Goal: Information Seeking & Learning: Compare options

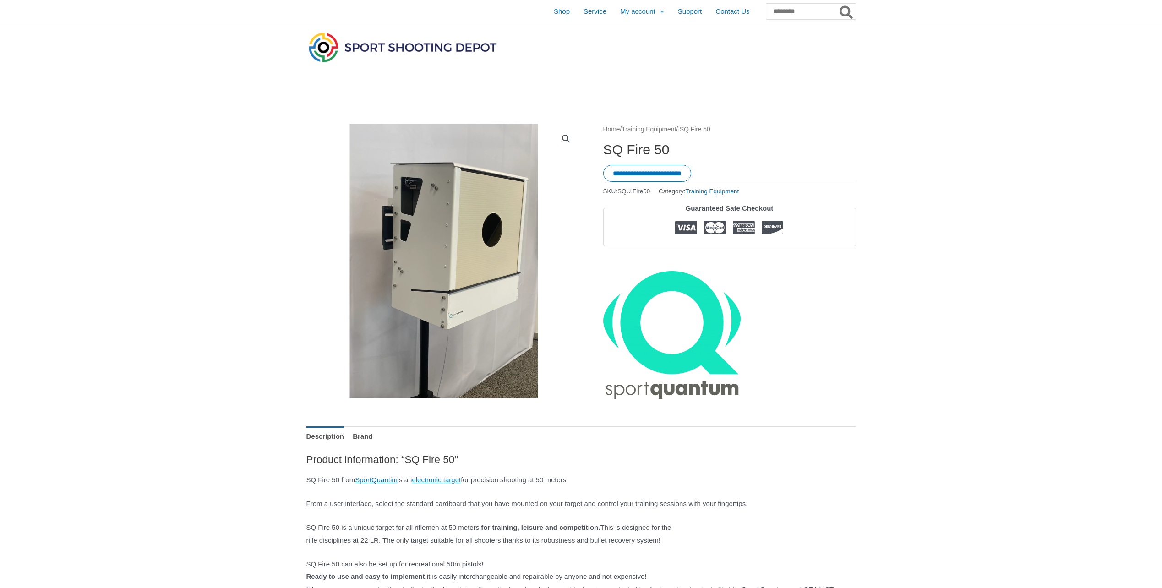
click at [380, 47] on img at bounding box center [403, 47] width 192 height 34
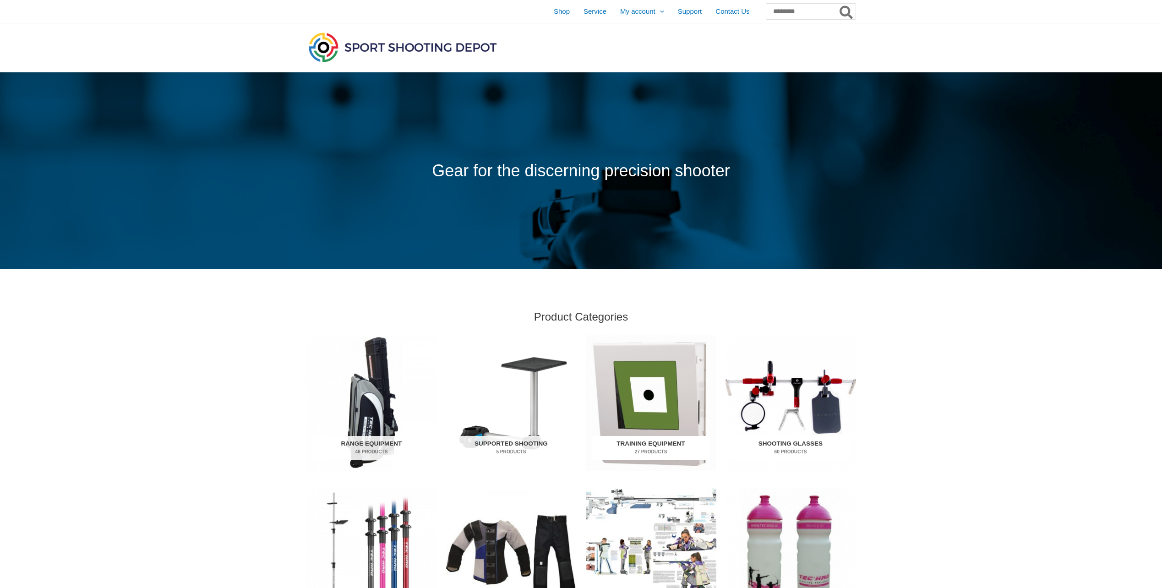
click at [637, 410] on img "Visit product category Training Equipment" at bounding box center [651, 403] width 131 height 136
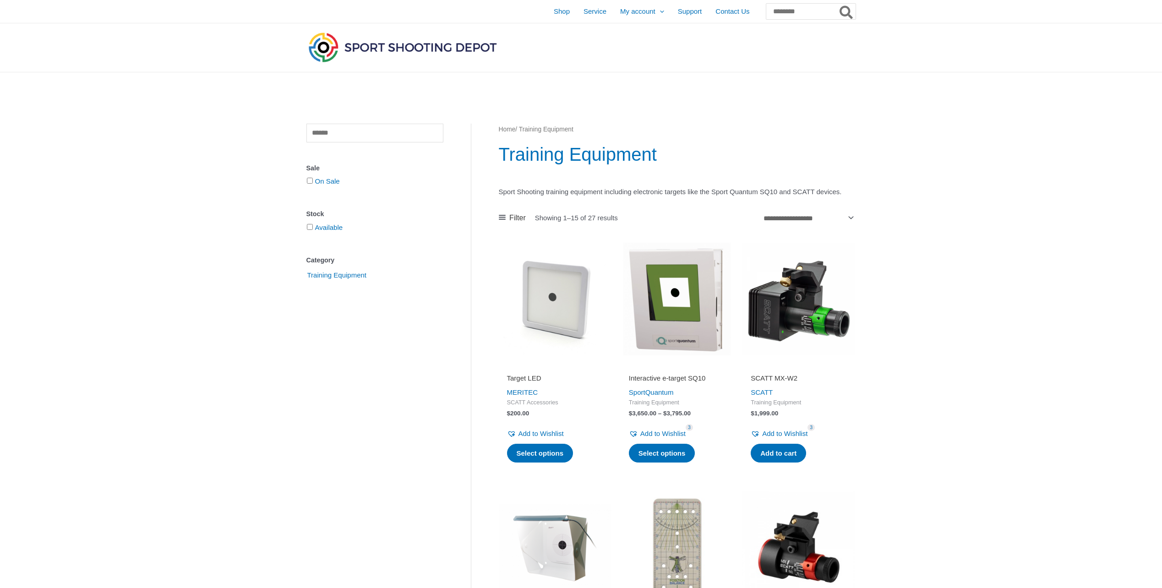
click at [651, 331] on img at bounding box center [677, 299] width 113 height 113
click at [658, 333] on img at bounding box center [677, 299] width 113 height 113
click at [663, 338] on img at bounding box center [677, 299] width 113 height 113
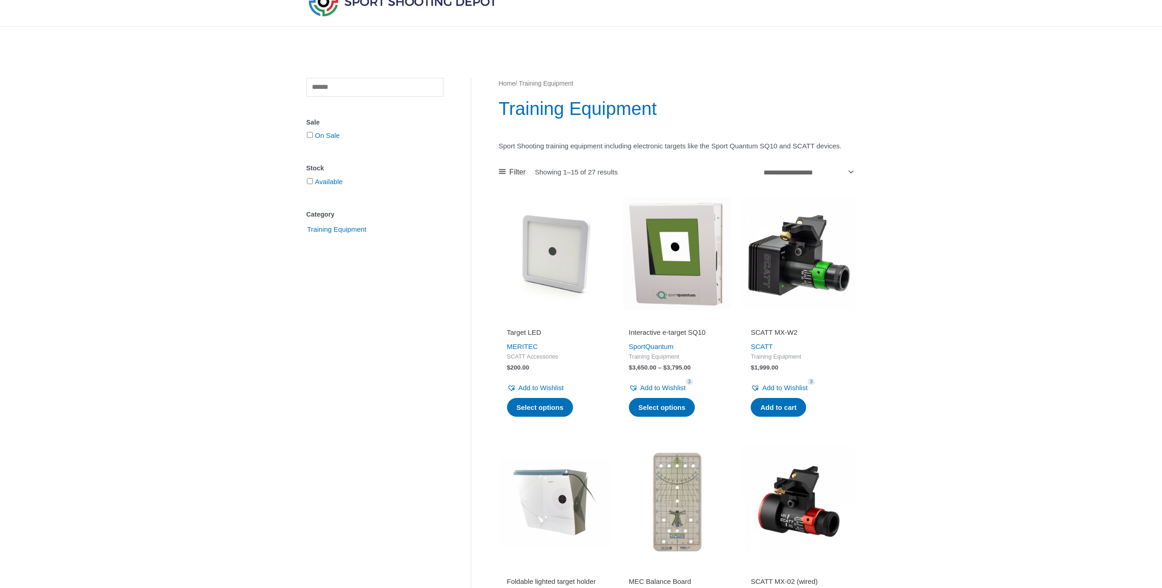
scroll to position [137, 0]
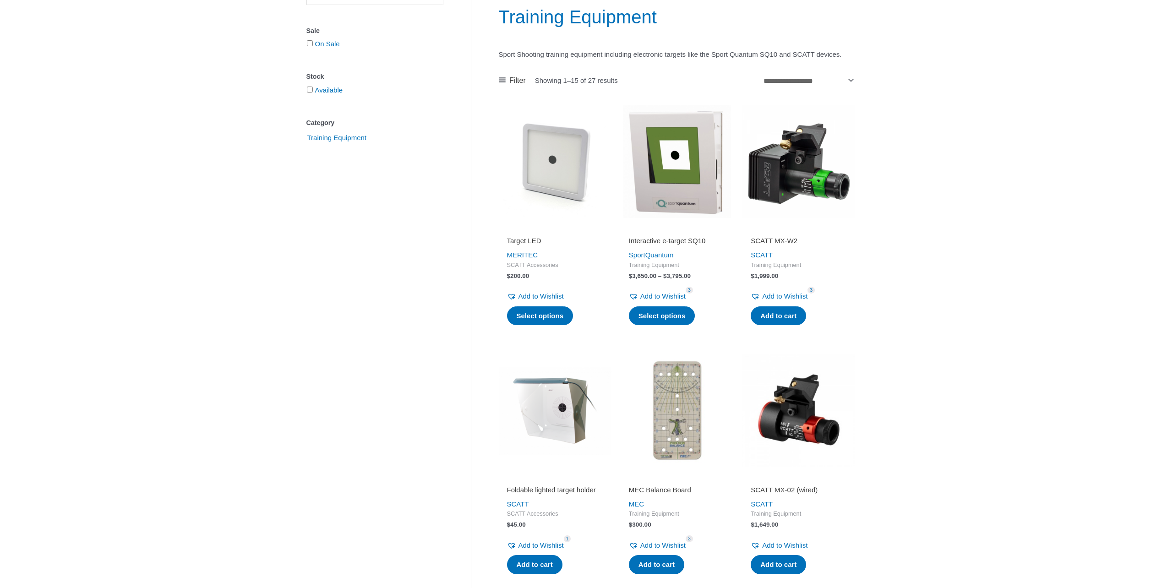
click at [566, 187] on img at bounding box center [555, 161] width 113 height 113
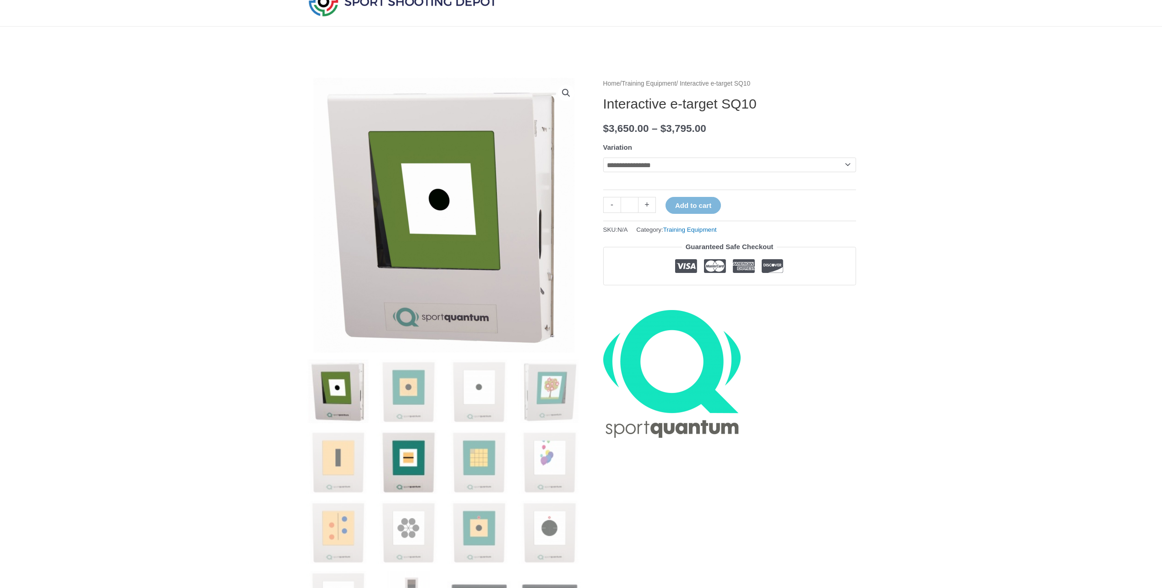
scroll to position [92, 0]
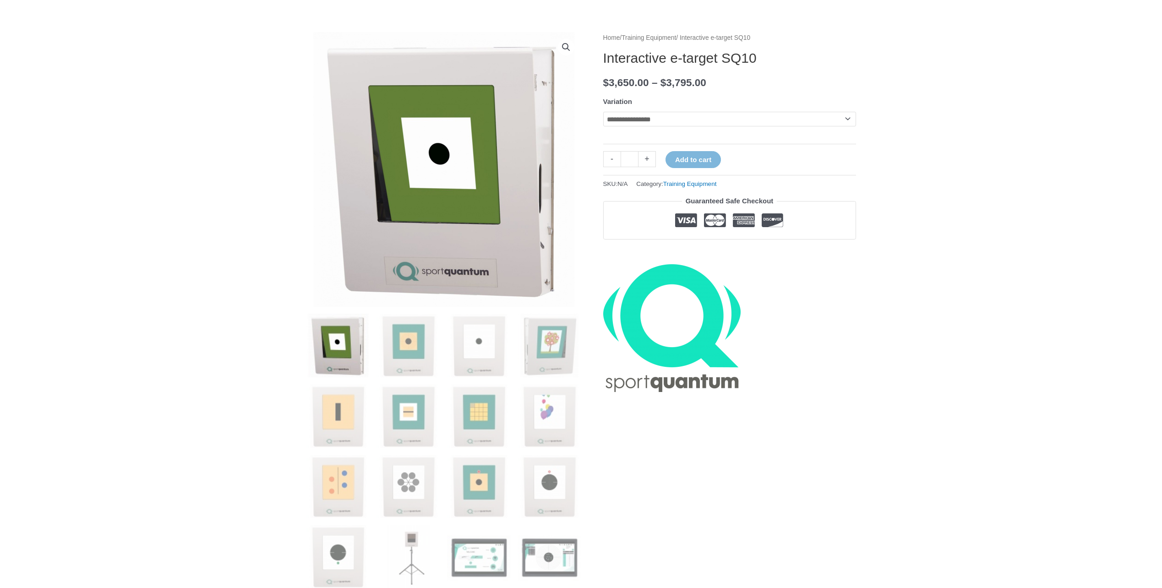
click at [666, 120] on select "**********" at bounding box center [729, 119] width 253 height 15
click at [667, 121] on select "**********" at bounding box center [729, 119] width 253 height 15
click at [407, 335] on img at bounding box center [409, 346] width 64 height 64
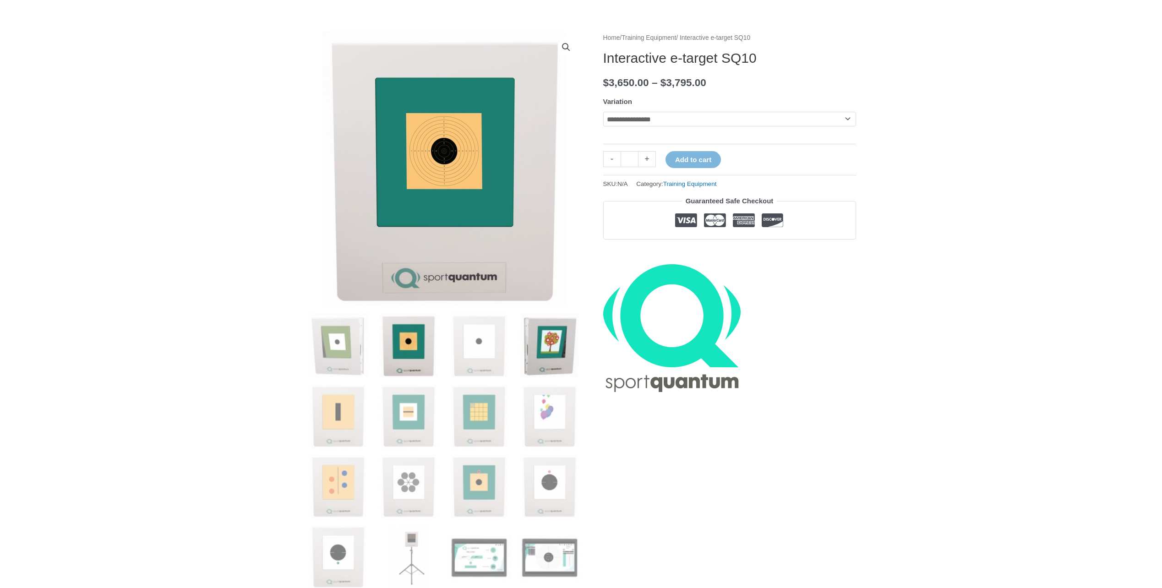
click at [523, 357] on img at bounding box center [550, 346] width 64 height 64
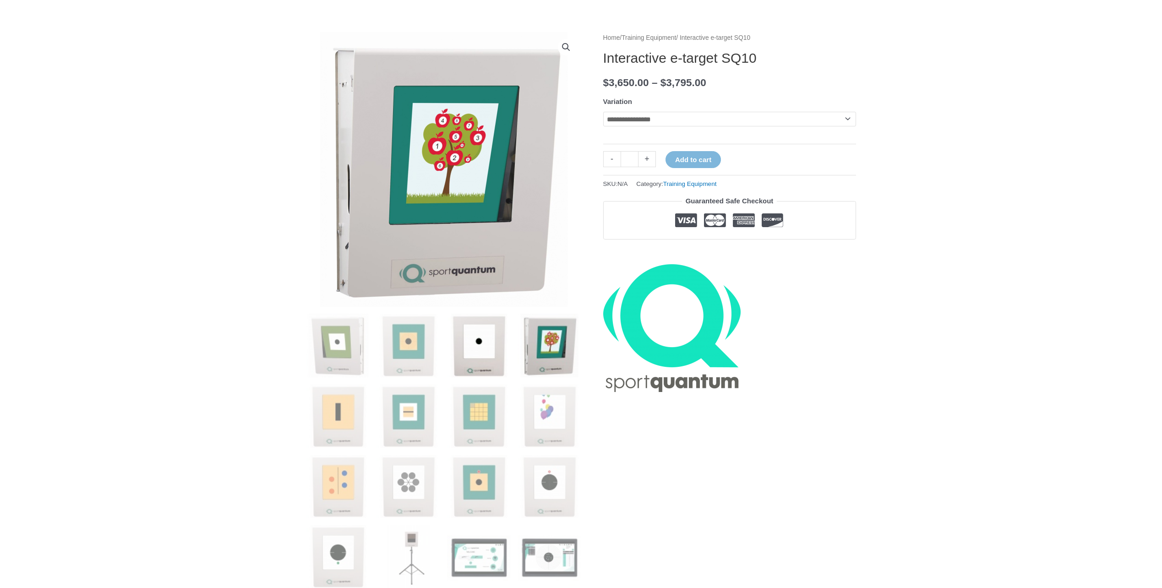
click at [487, 353] on img at bounding box center [479, 346] width 64 height 64
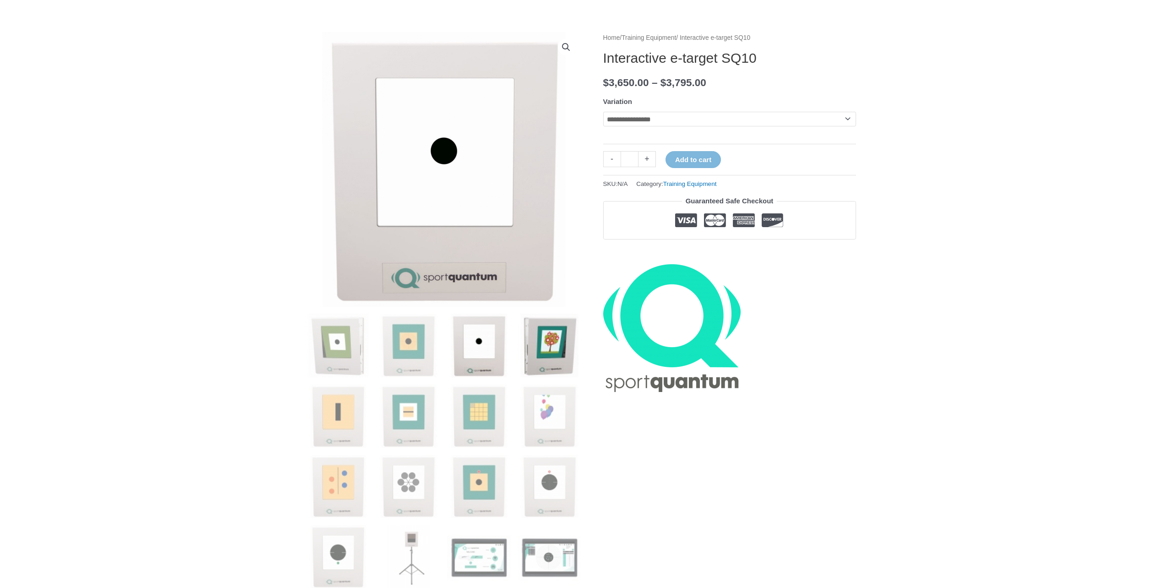
click at [547, 349] on img at bounding box center [550, 346] width 64 height 64
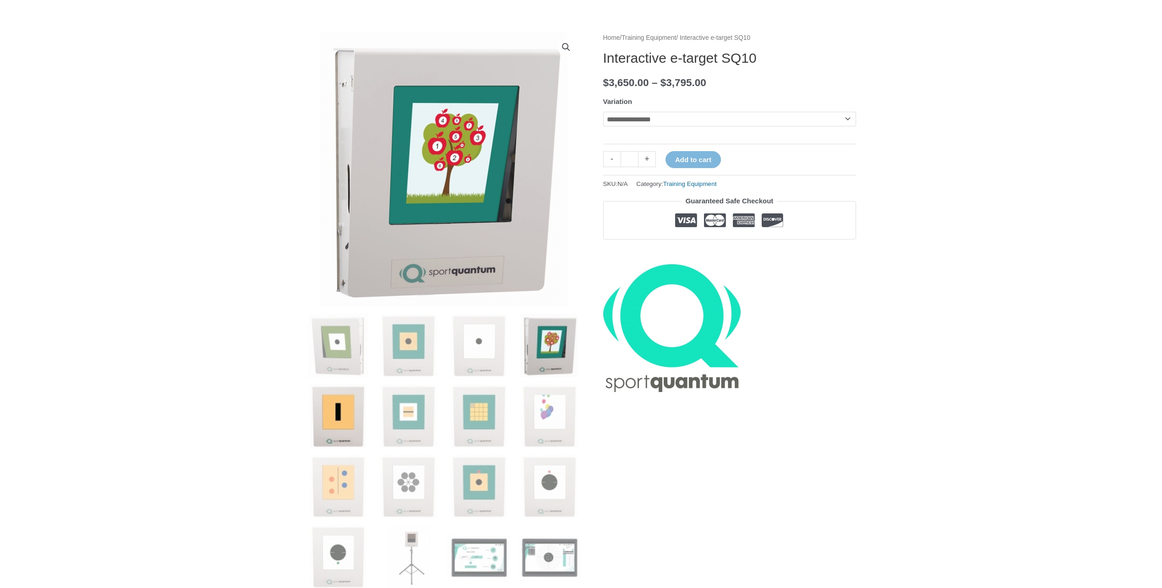
click at [342, 419] on img at bounding box center [339, 416] width 64 height 64
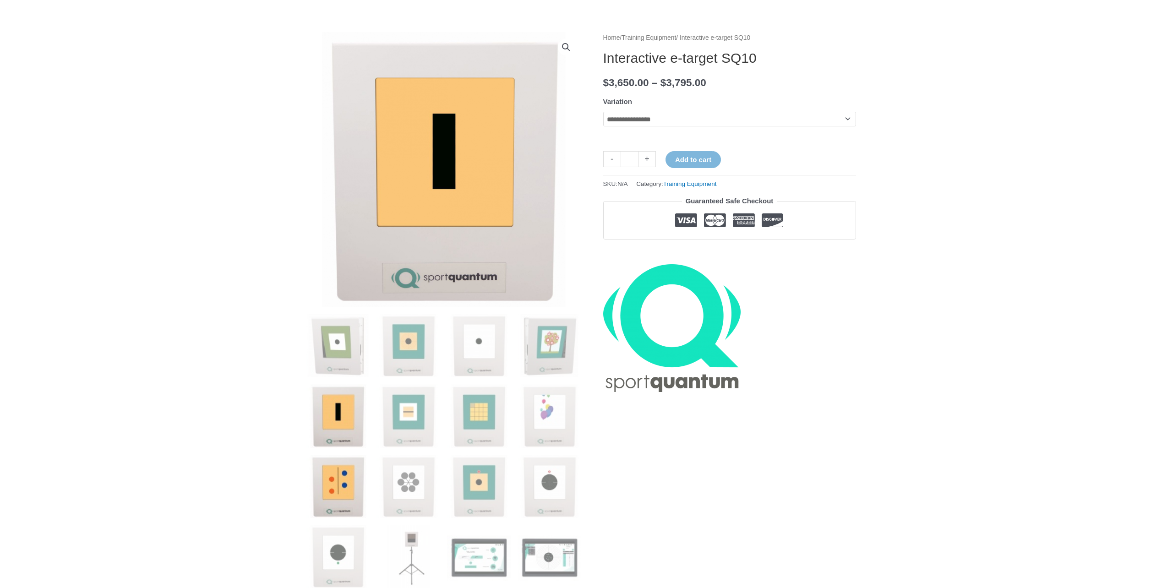
click at [334, 495] on img at bounding box center [339, 487] width 64 height 64
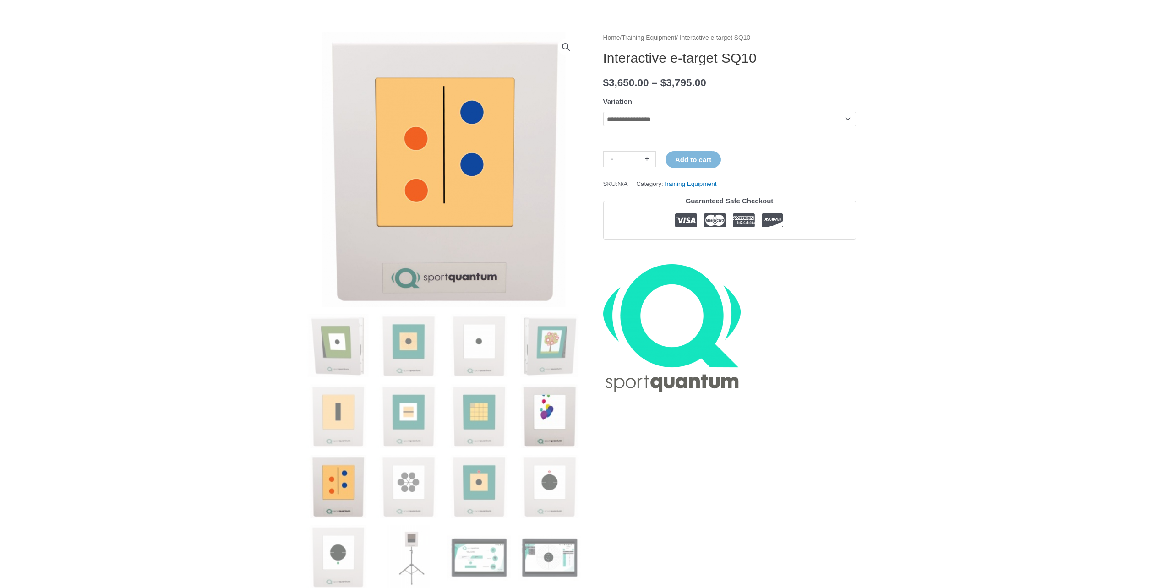
click at [559, 434] on img at bounding box center [550, 416] width 64 height 64
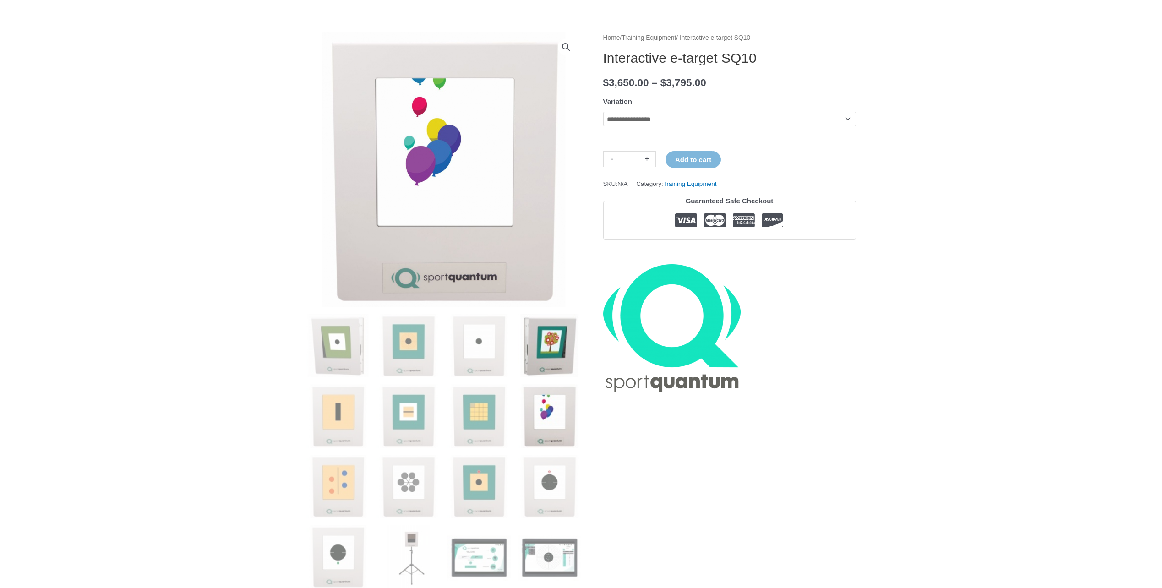
click at [575, 355] on img at bounding box center [550, 346] width 64 height 64
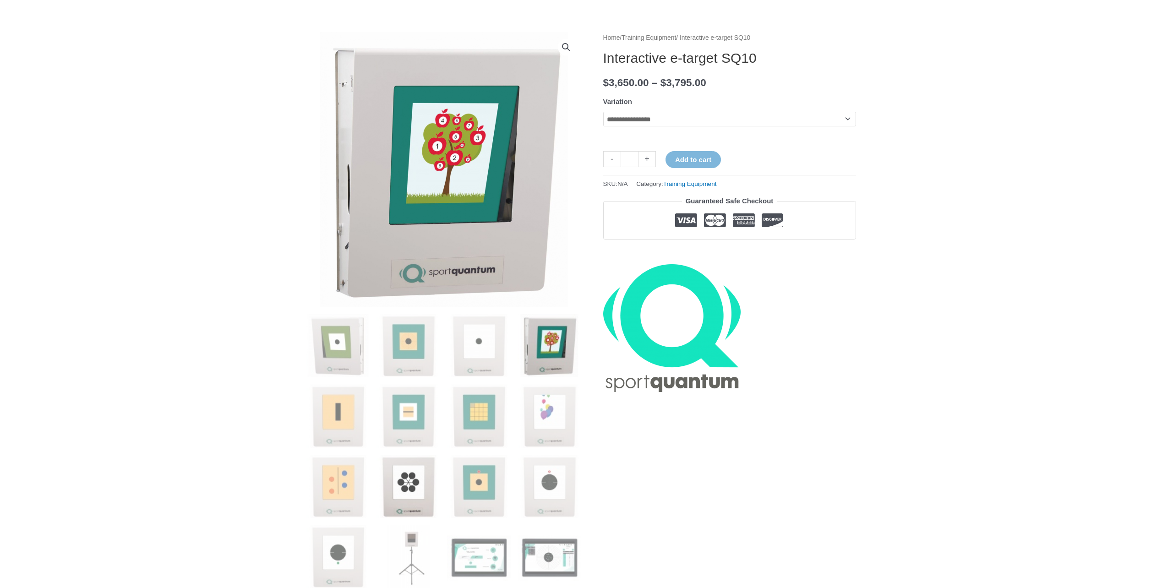
click at [399, 485] on img at bounding box center [409, 487] width 64 height 64
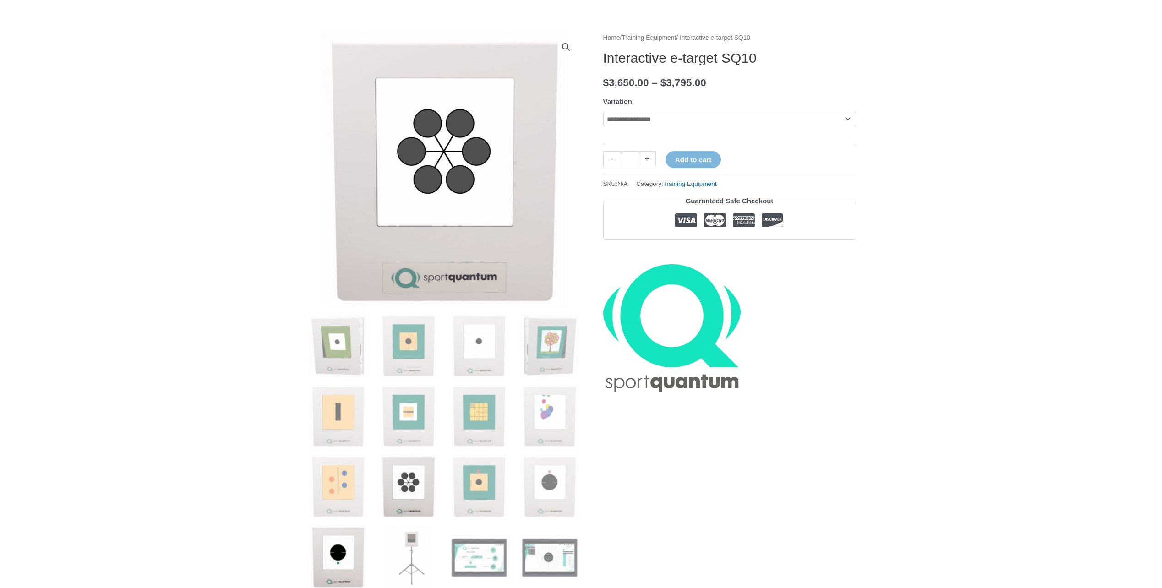
click at [340, 568] on img at bounding box center [339, 557] width 64 height 64
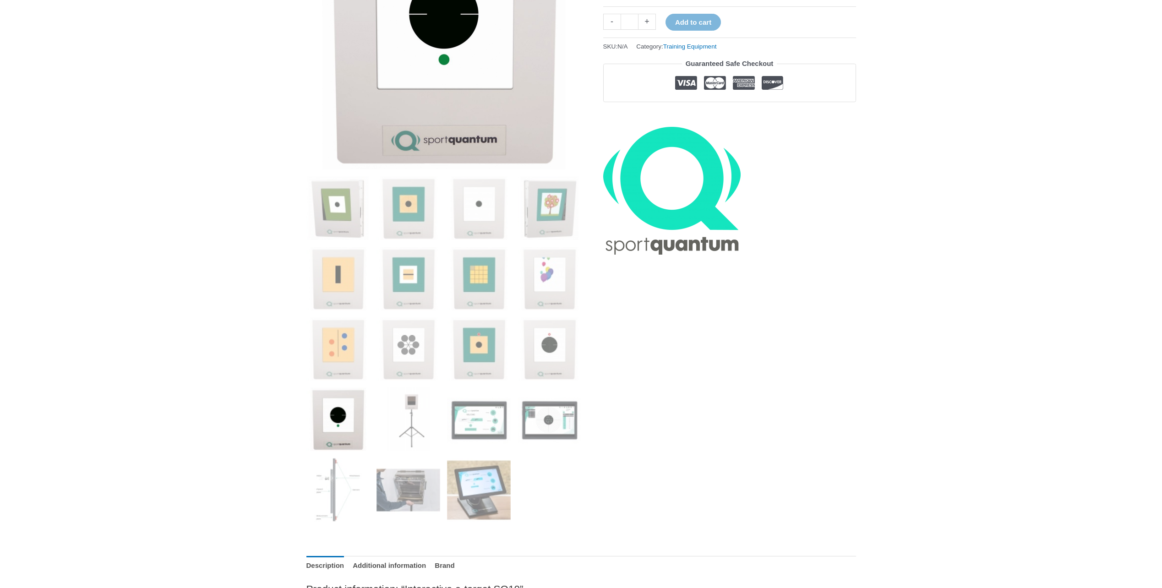
scroll to position [0, 0]
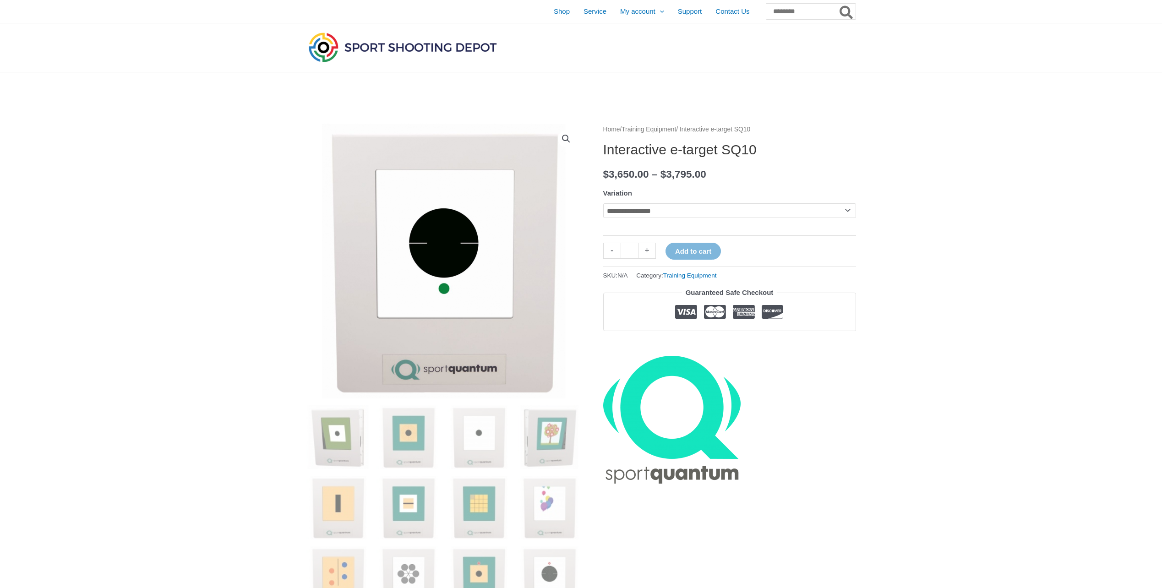
click at [674, 210] on select "**********" at bounding box center [729, 210] width 253 height 15
select select "******"
click at [603, 203] on select "**********" at bounding box center [729, 210] width 253 height 15
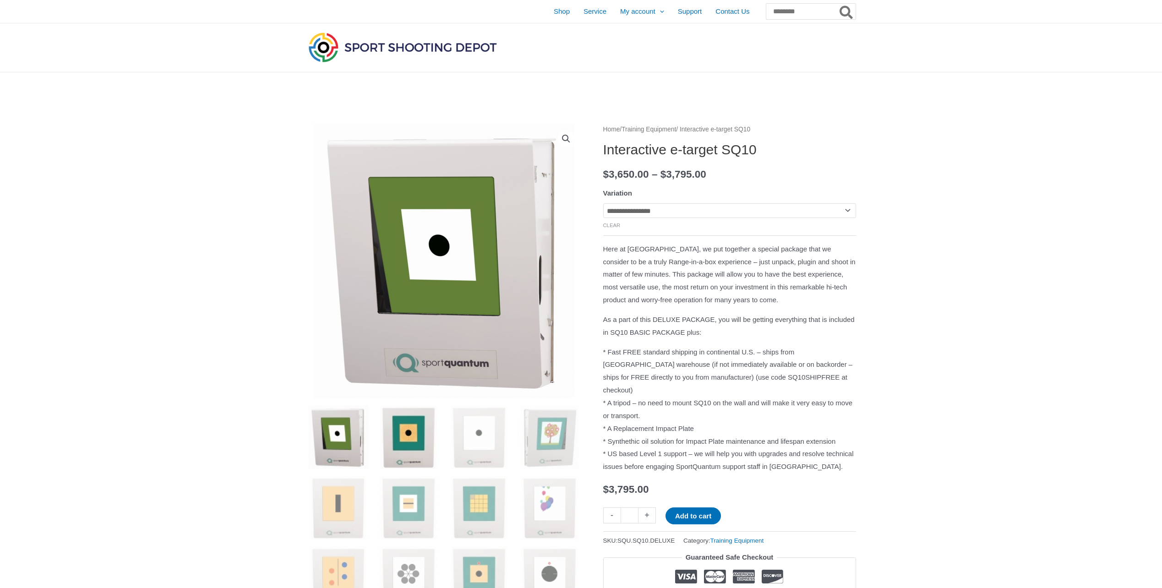
click at [392, 426] on img at bounding box center [409, 438] width 64 height 64
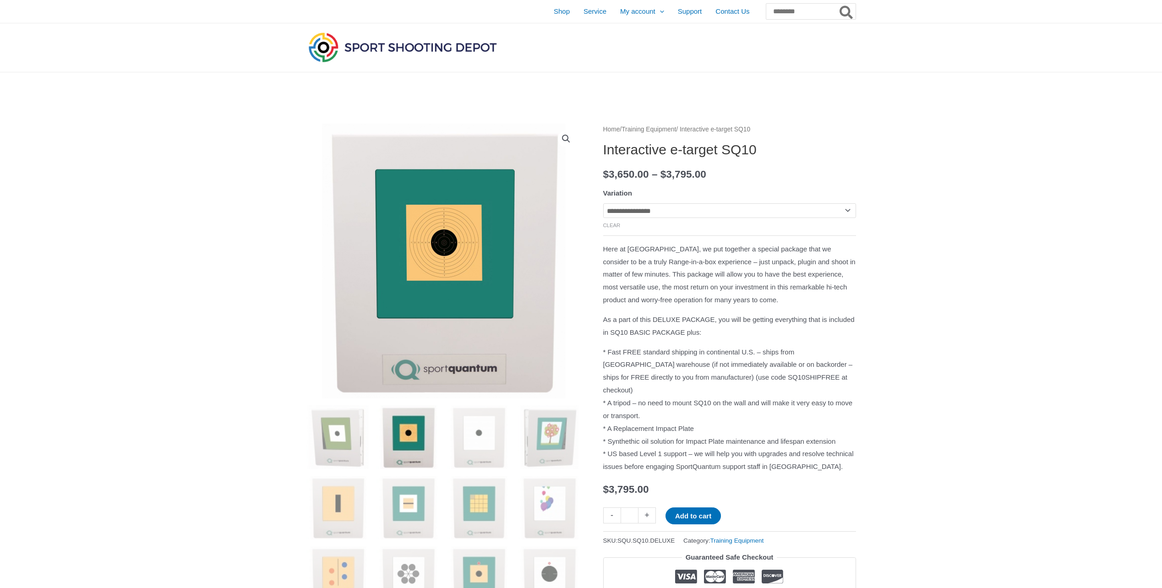
scroll to position [46, 0]
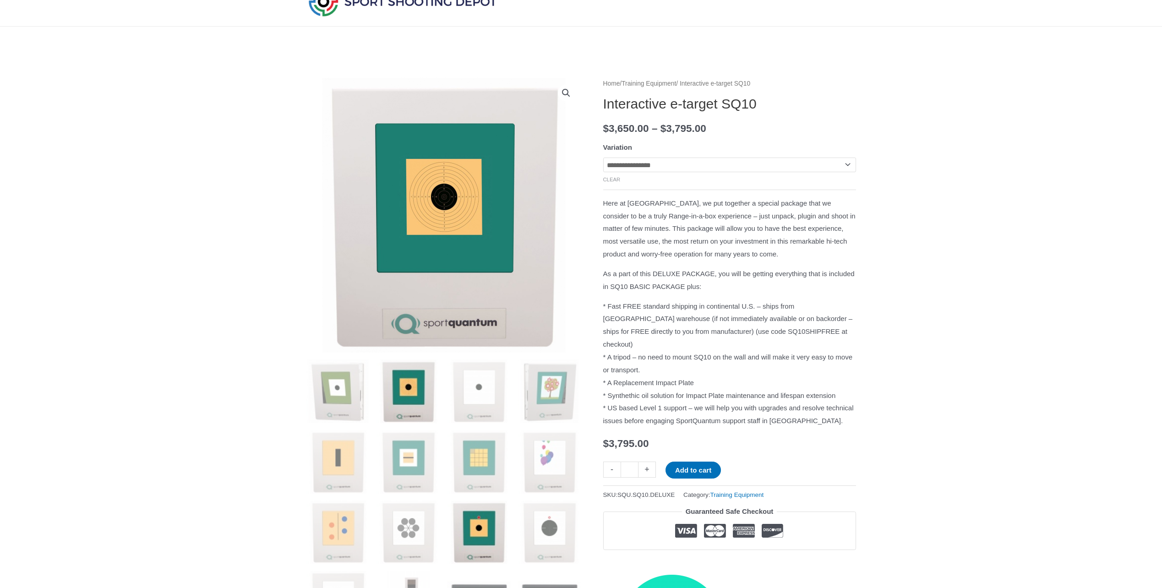
click at [485, 524] on img at bounding box center [479, 533] width 64 height 64
click at [469, 445] on img at bounding box center [479, 462] width 64 height 64
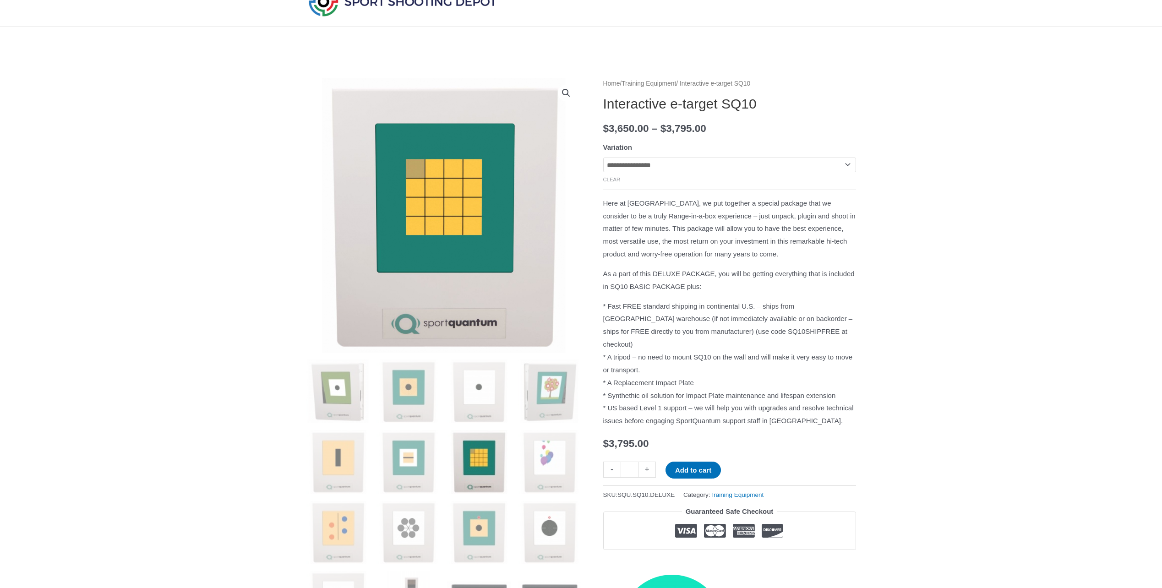
scroll to position [0, 0]
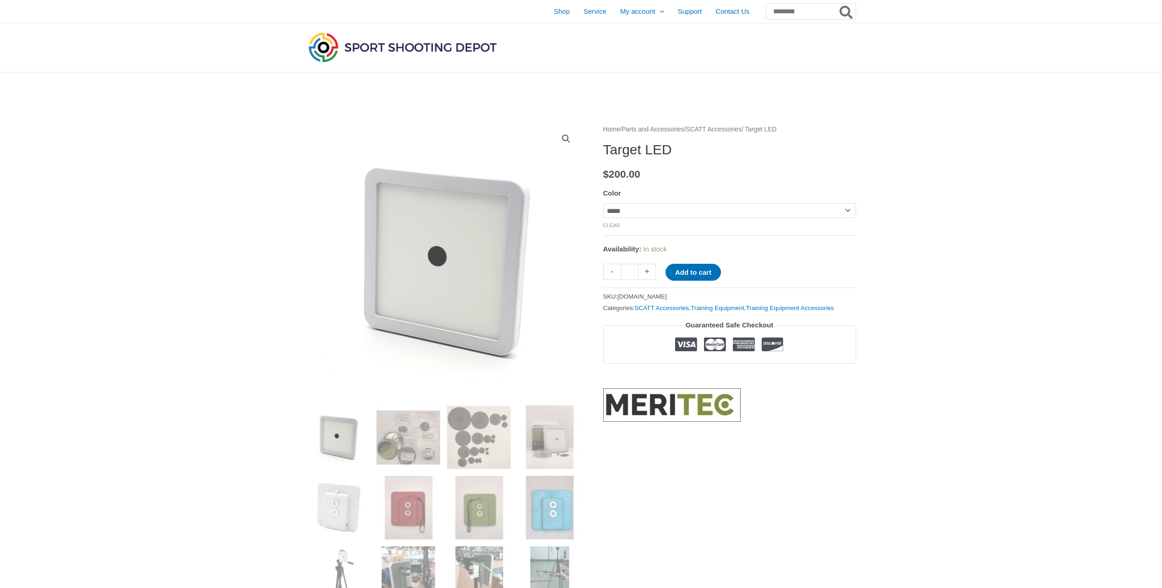
click at [352, 448] on img at bounding box center [339, 438] width 64 height 64
click at [427, 529] on img at bounding box center [409, 508] width 64 height 64
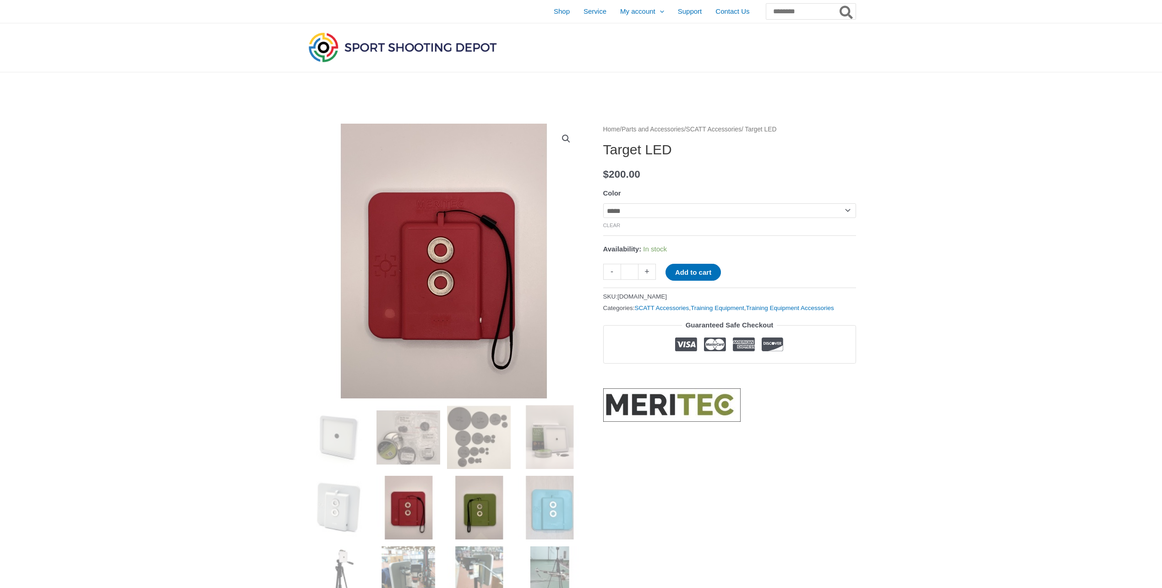
click at [473, 507] on img at bounding box center [479, 508] width 64 height 64
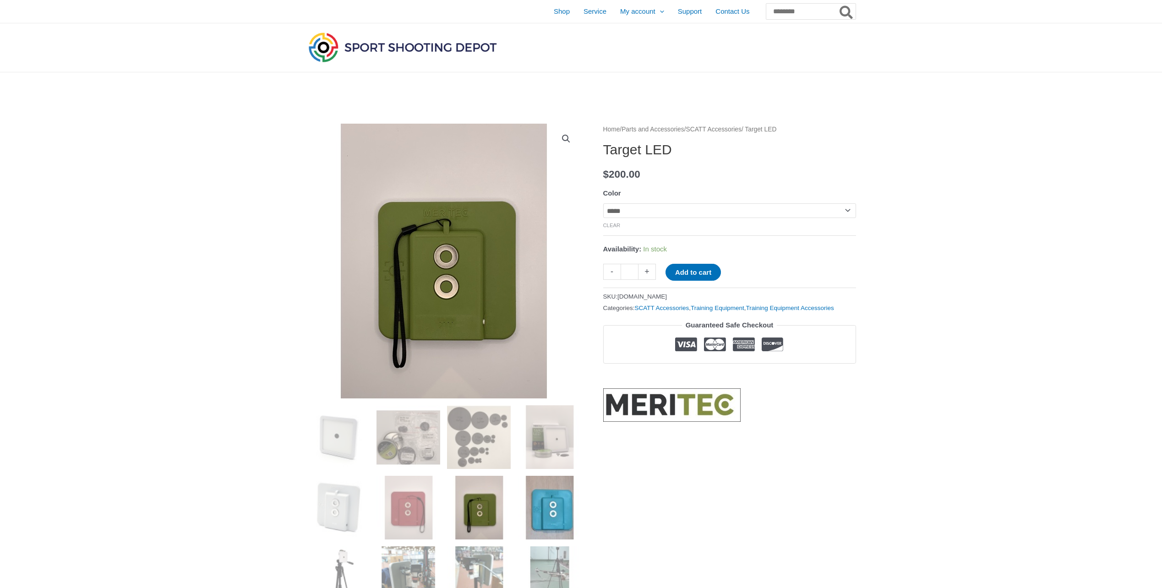
click at [539, 486] on img at bounding box center [550, 508] width 64 height 64
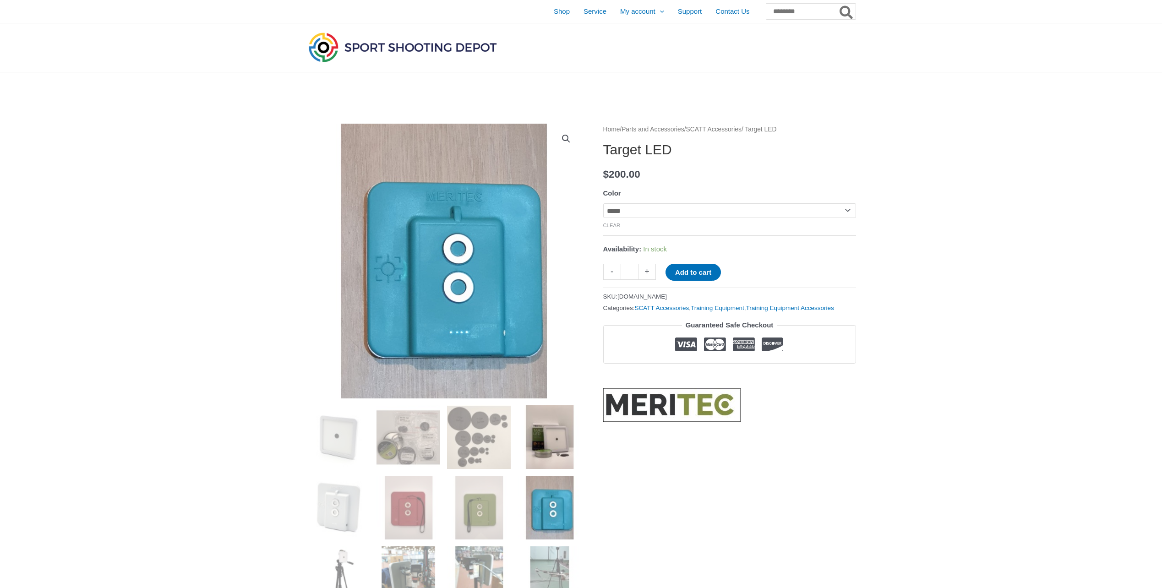
click at [530, 449] on img at bounding box center [550, 438] width 64 height 64
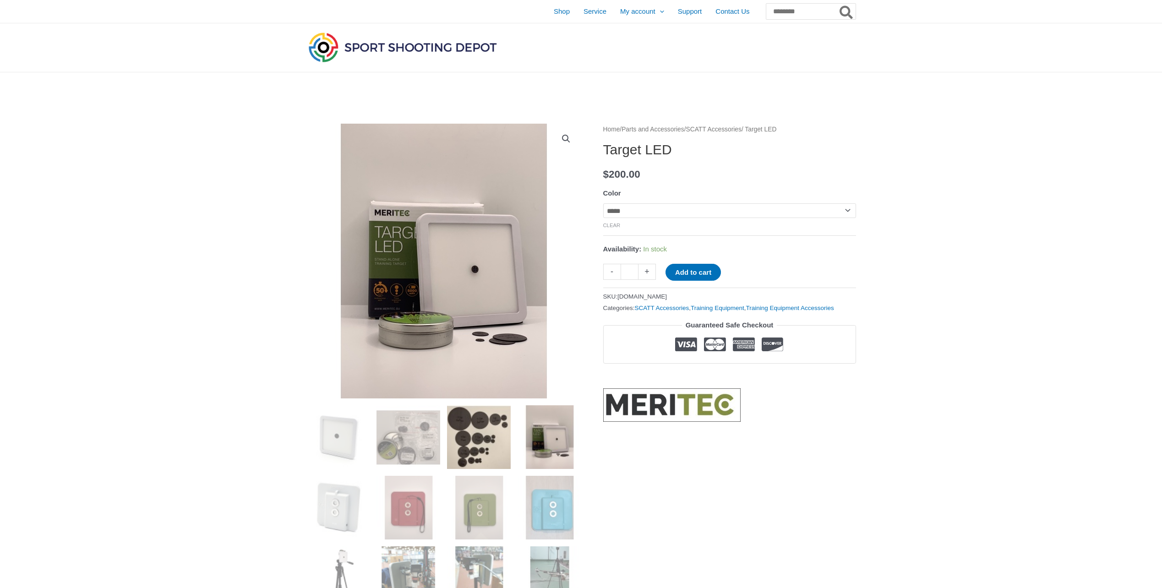
click at [490, 436] on img at bounding box center [479, 438] width 64 height 64
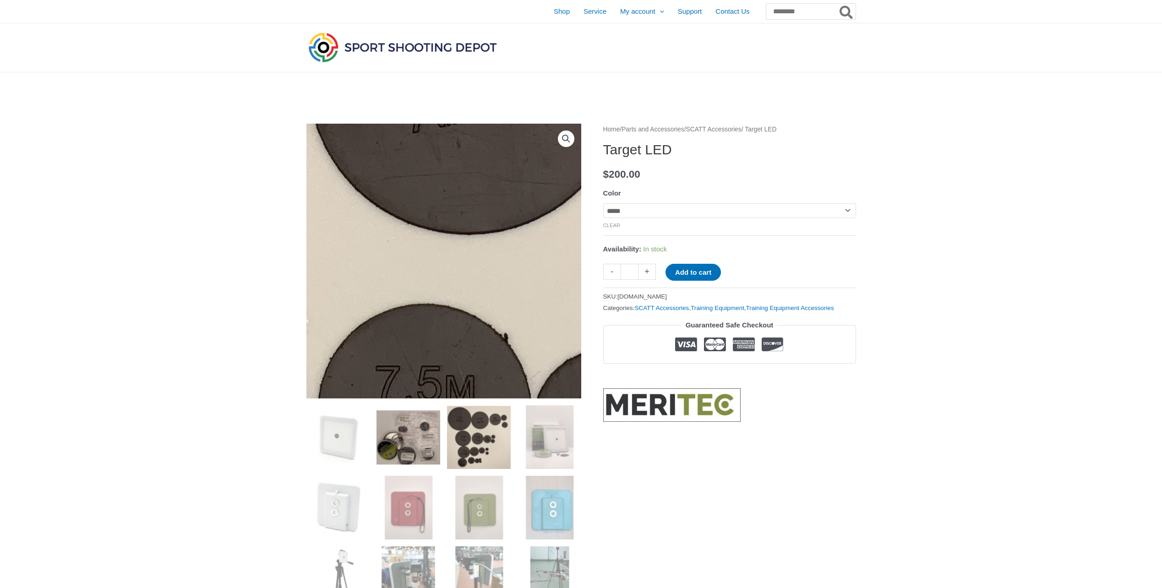
scroll to position [137, 0]
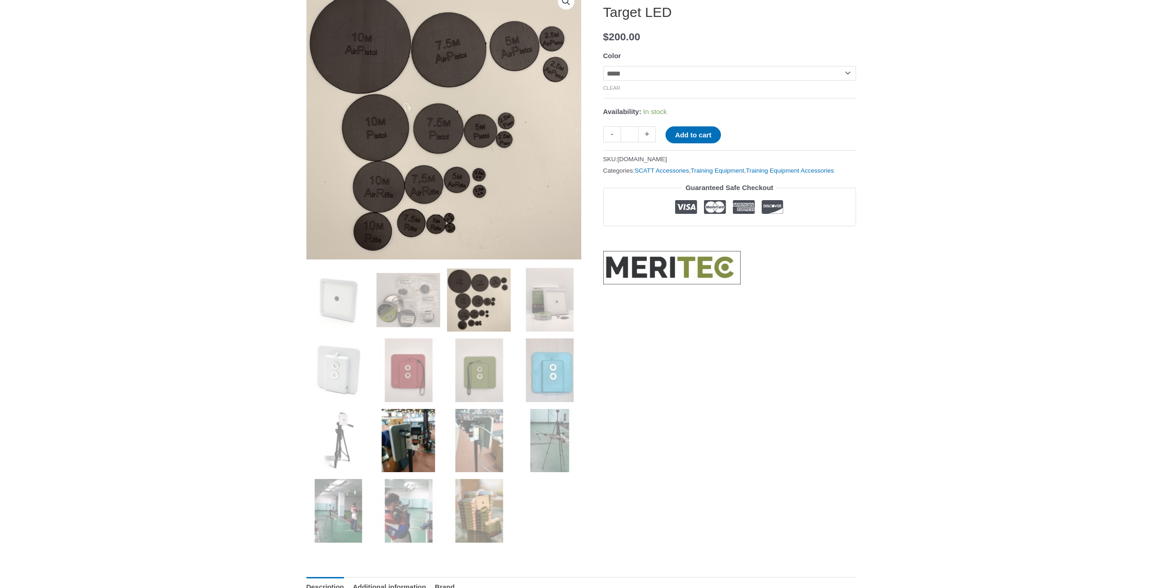
click at [402, 438] on img at bounding box center [409, 441] width 64 height 64
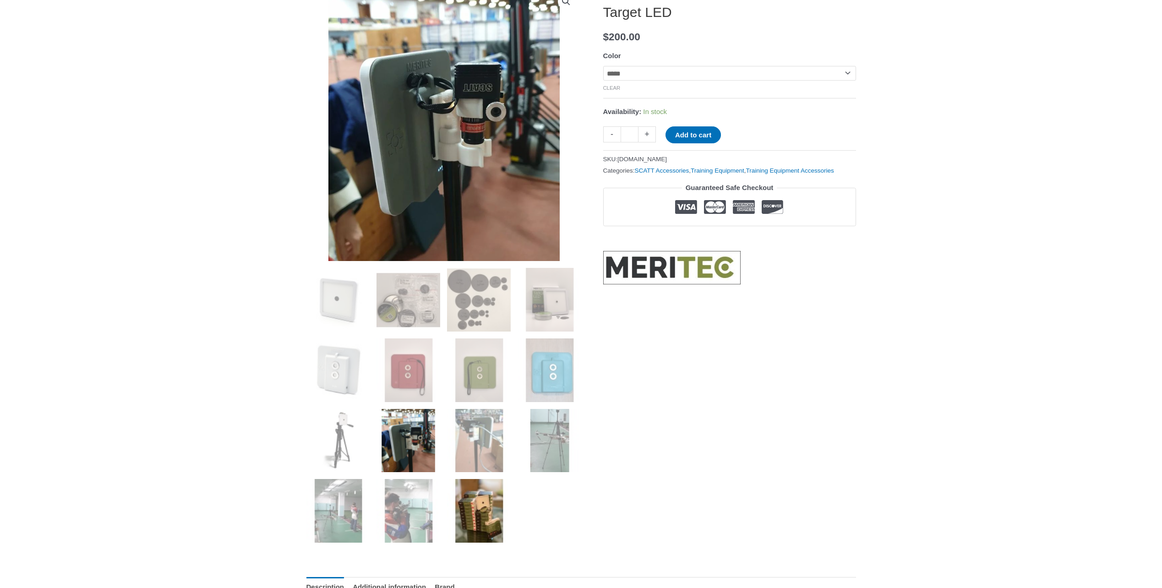
click at [472, 503] on img at bounding box center [479, 511] width 64 height 64
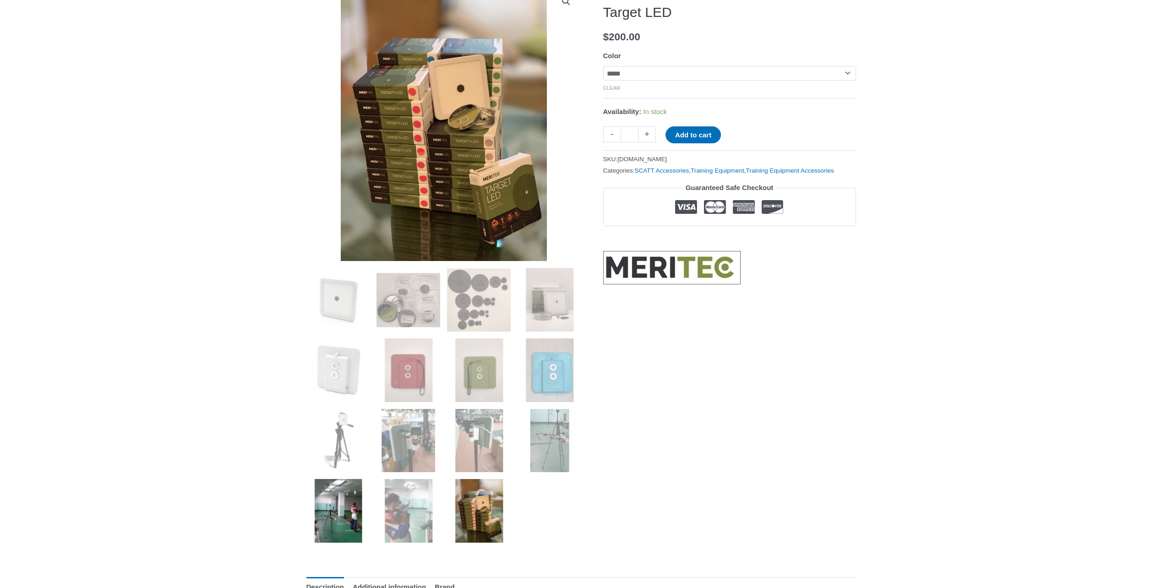
click at [351, 492] on img at bounding box center [339, 511] width 64 height 64
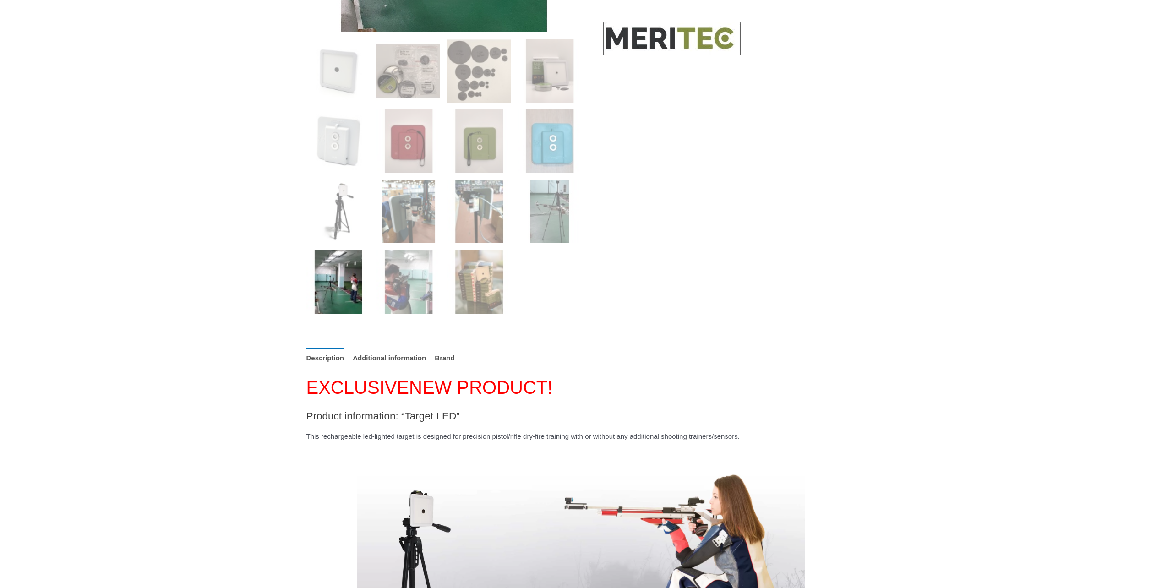
scroll to position [92, 0]
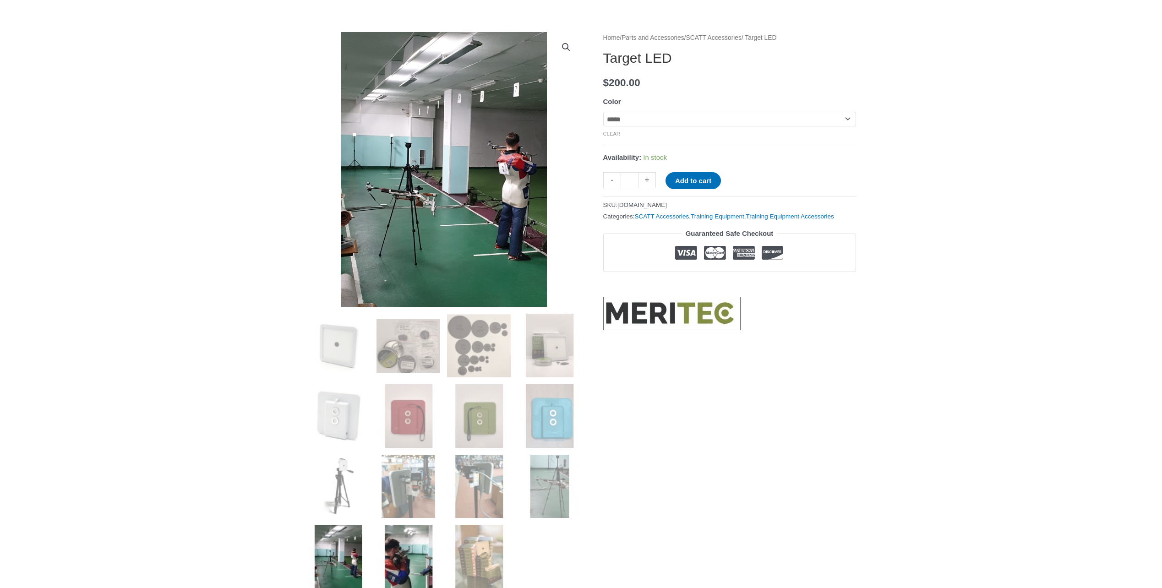
click at [431, 569] on img at bounding box center [409, 557] width 64 height 64
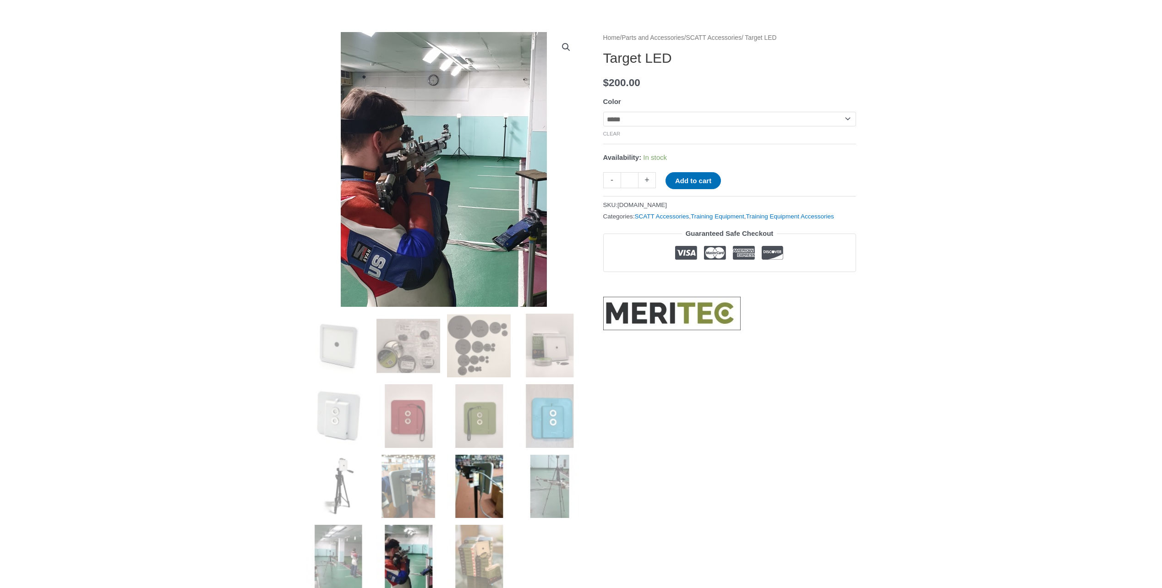
click at [471, 491] on img at bounding box center [479, 487] width 64 height 64
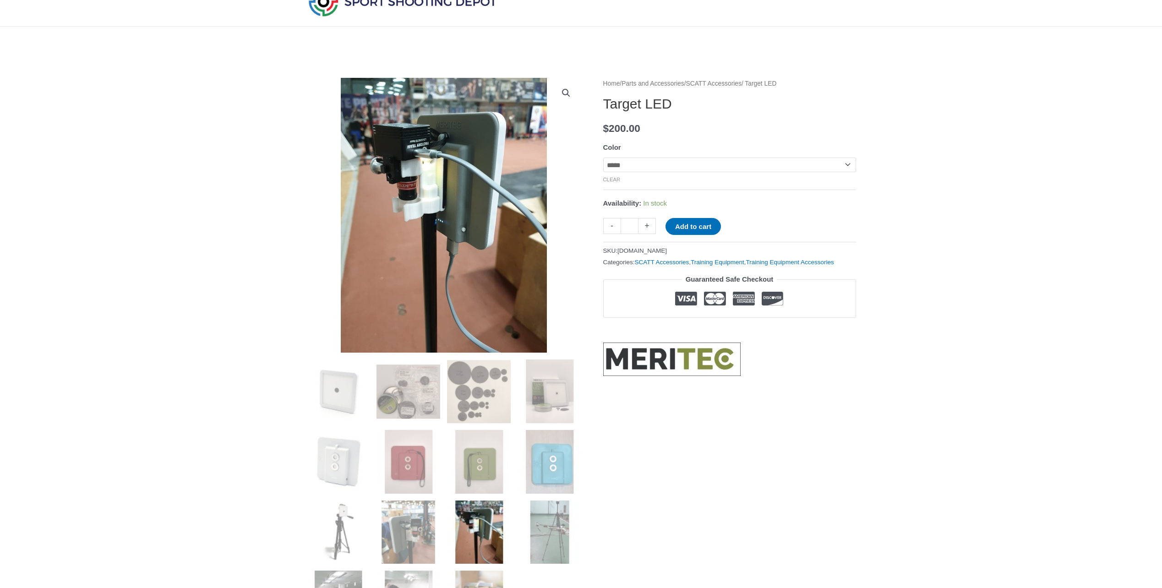
scroll to position [0, 0]
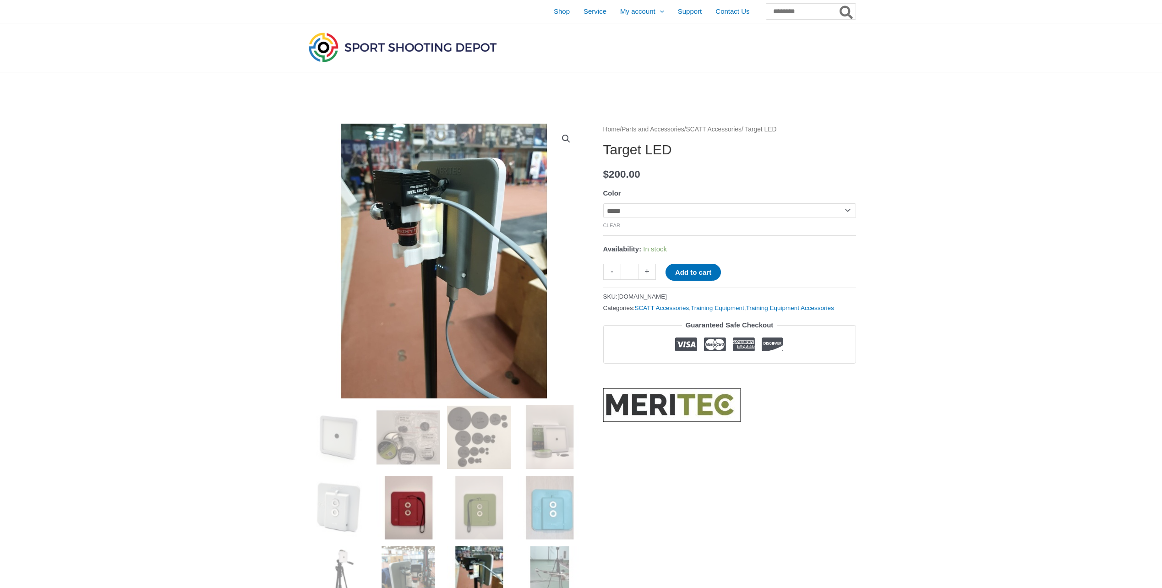
click at [417, 519] on img at bounding box center [409, 508] width 64 height 64
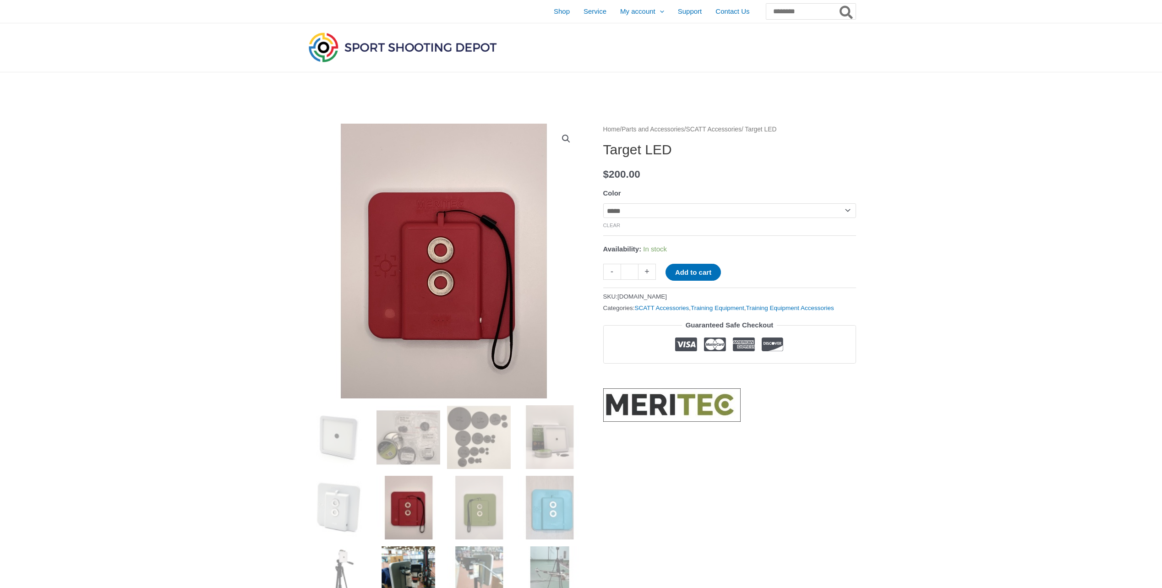
click at [403, 575] on img at bounding box center [409, 579] width 64 height 64
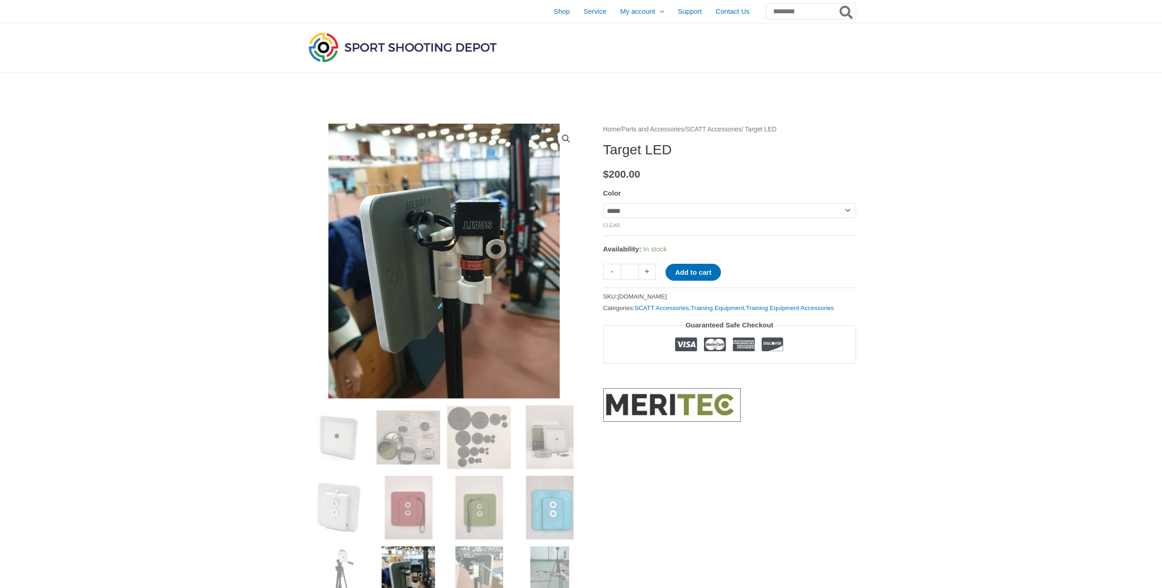
click at [524, 544] on ol at bounding box center [444, 547] width 275 height 282
click at [533, 562] on img at bounding box center [550, 579] width 64 height 64
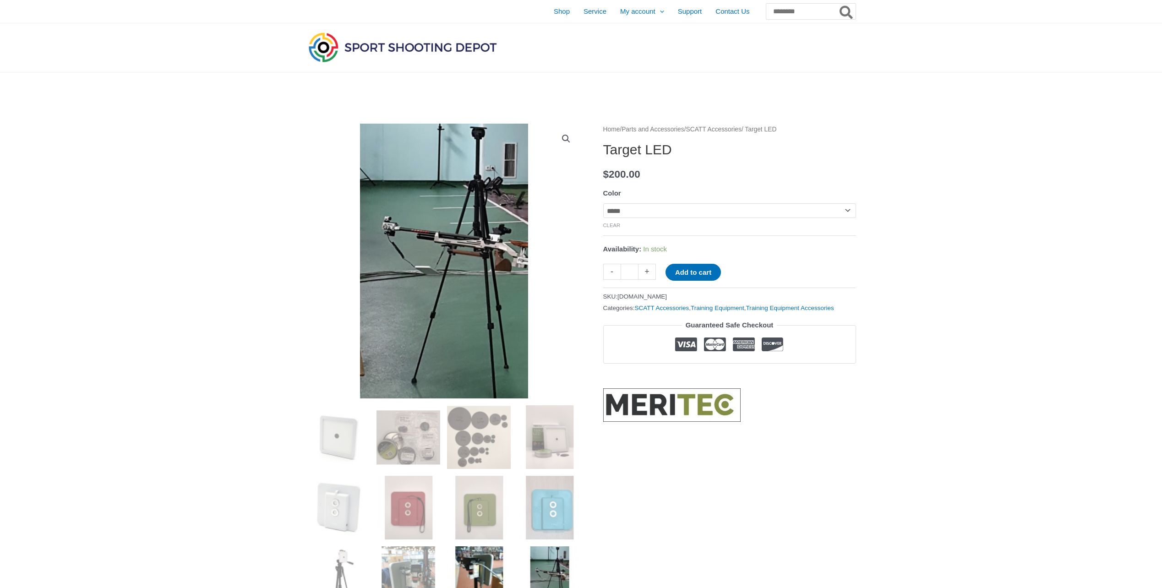
click at [487, 568] on img at bounding box center [479, 579] width 64 height 64
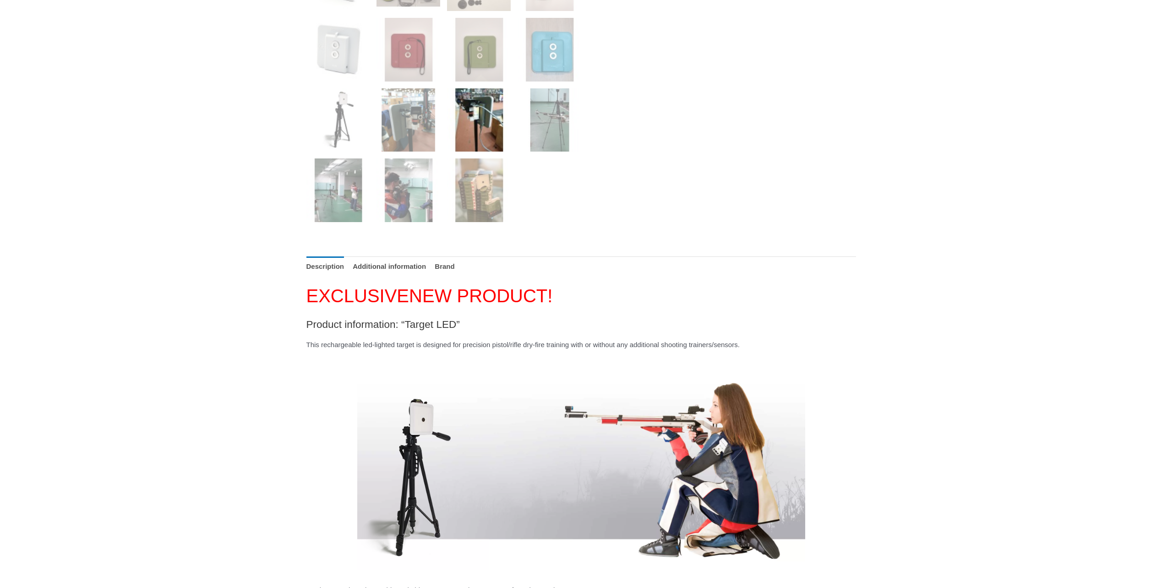
scroll to position [596, 0]
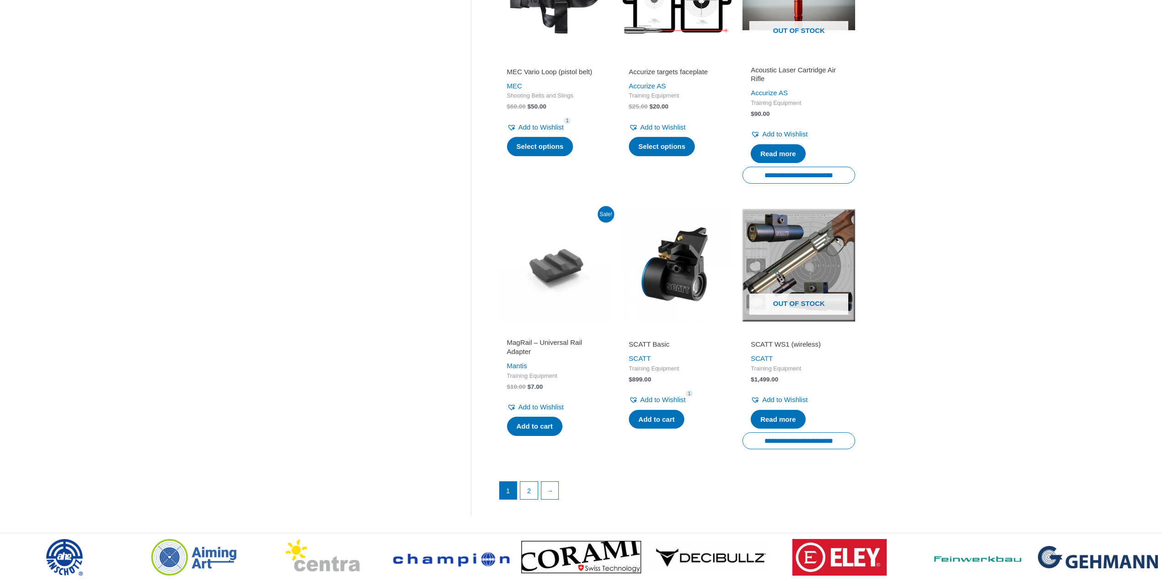
scroll to position [1124, 0]
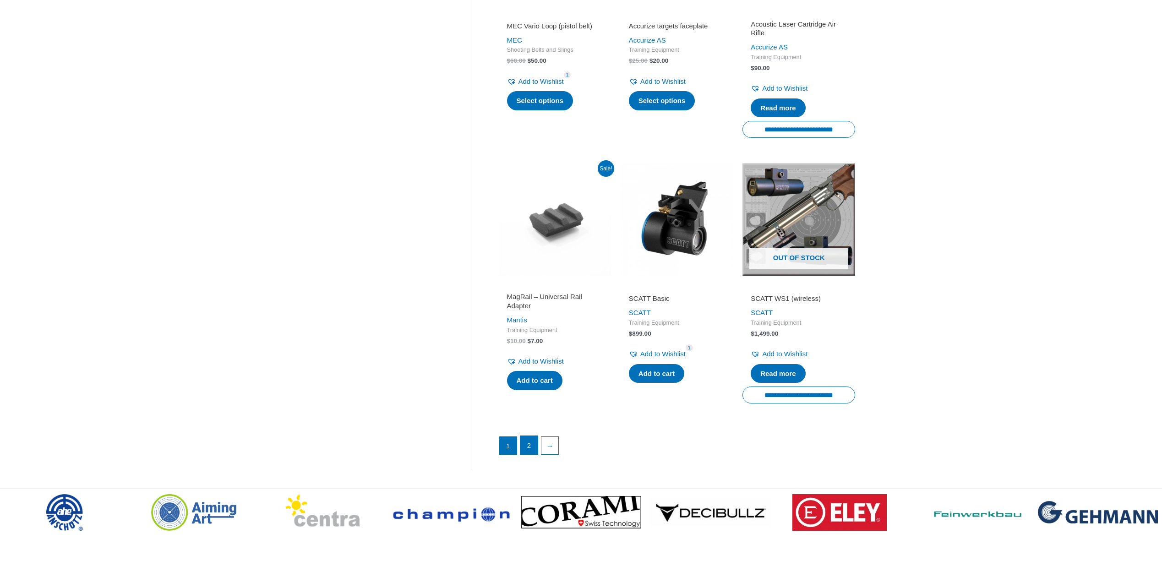
click at [532, 455] on link "2" at bounding box center [529, 445] width 17 height 18
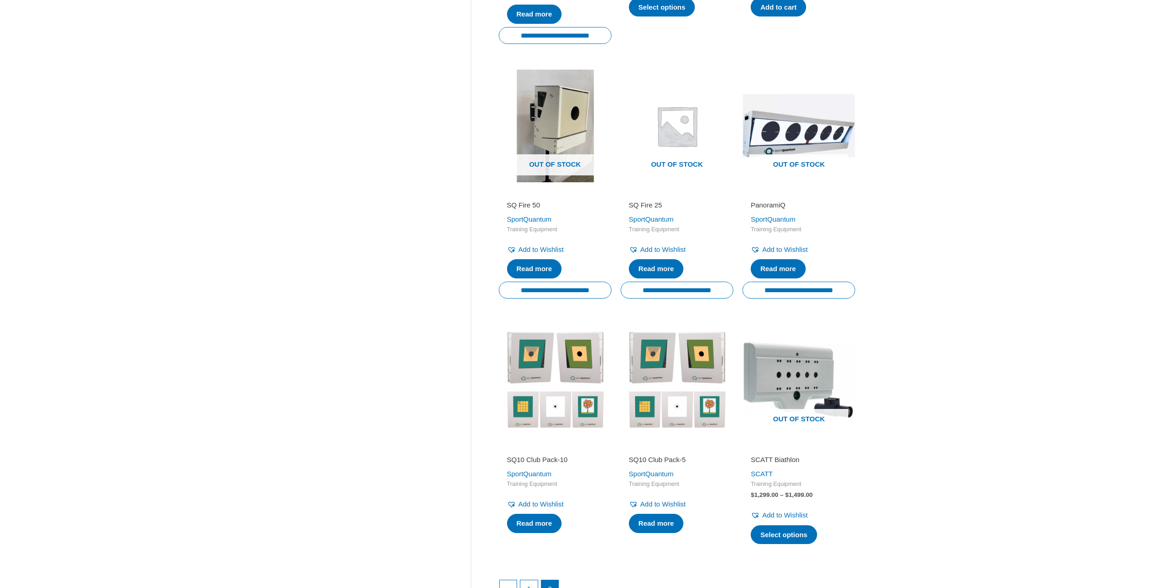
scroll to position [779, 0]
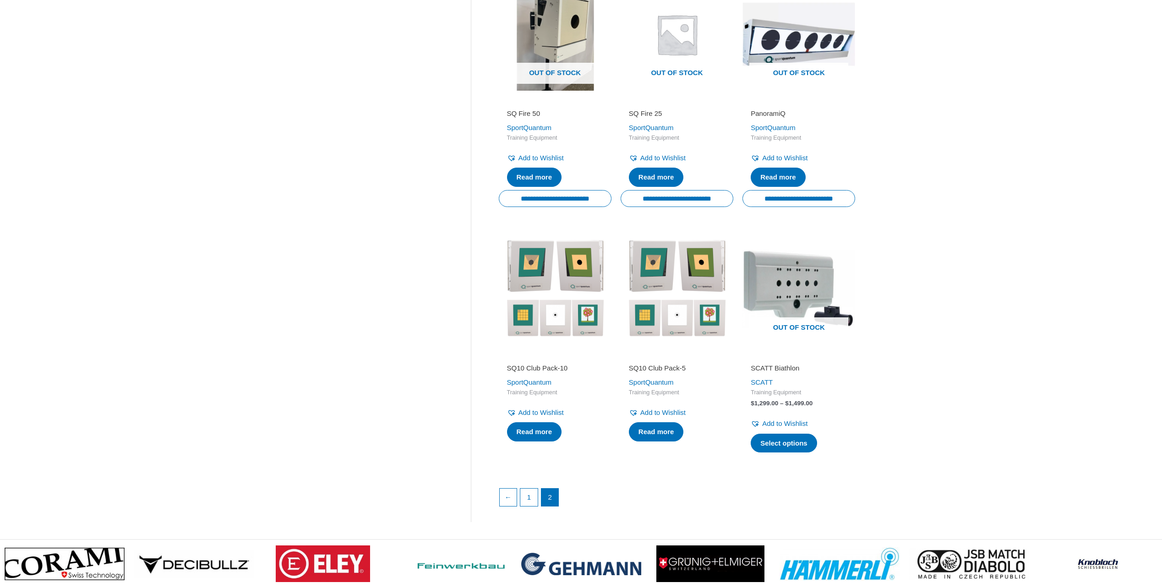
click at [554, 321] on img at bounding box center [555, 289] width 113 height 113
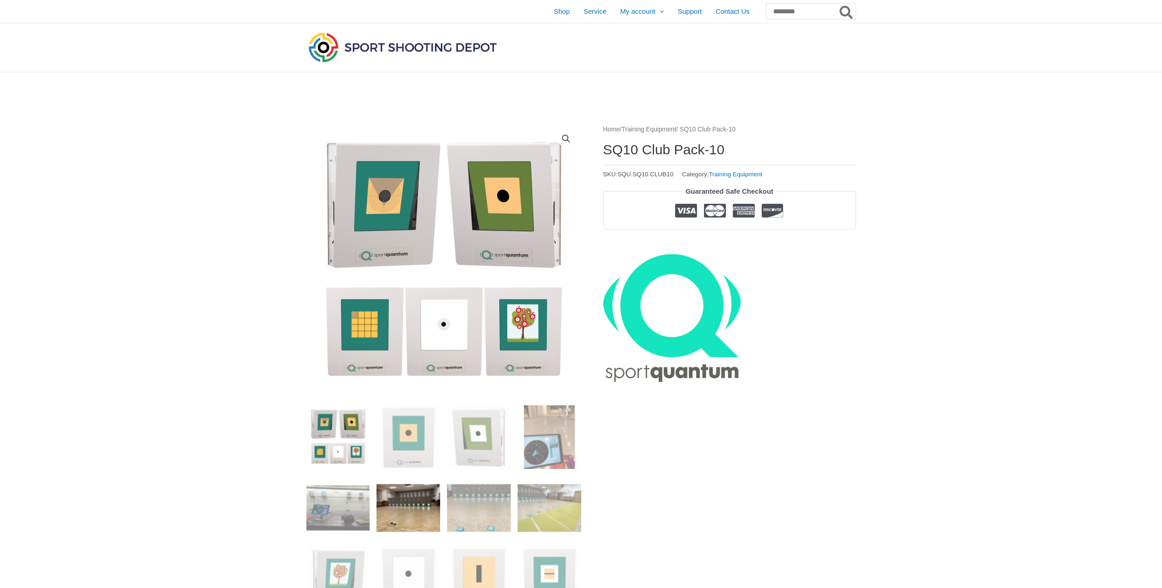
click at [423, 496] on img at bounding box center [409, 508] width 64 height 64
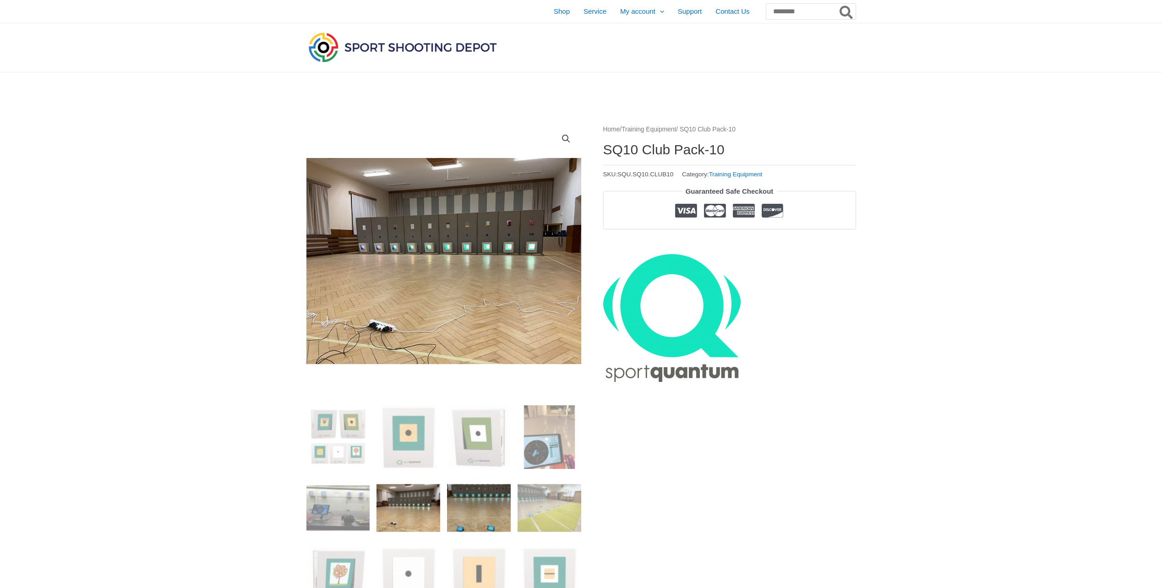
click at [464, 492] on img at bounding box center [479, 508] width 64 height 64
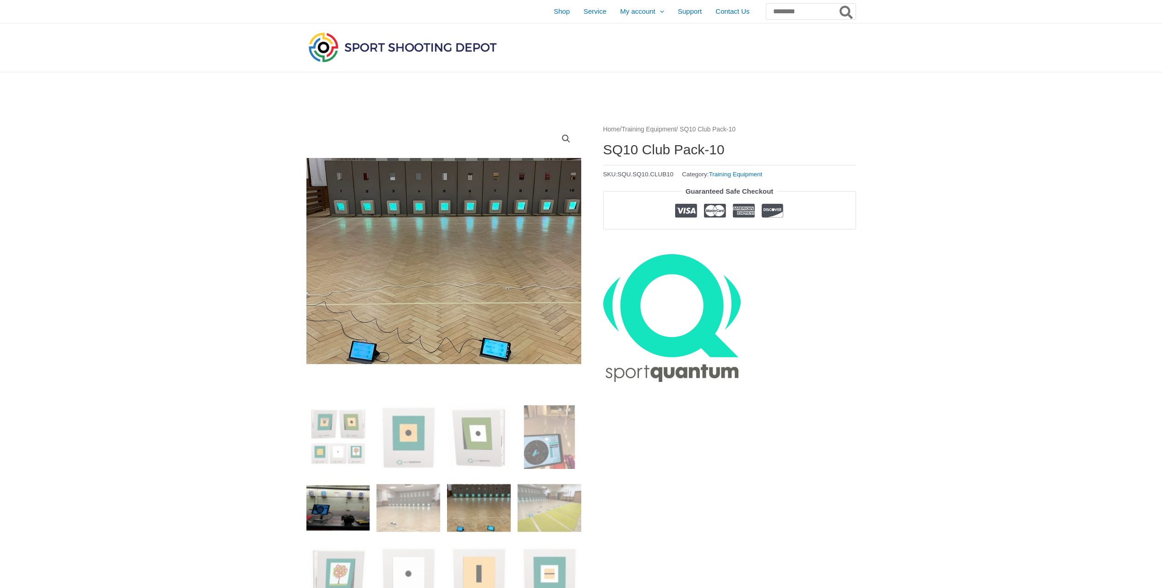
click at [354, 509] on img at bounding box center [339, 508] width 64 height 64
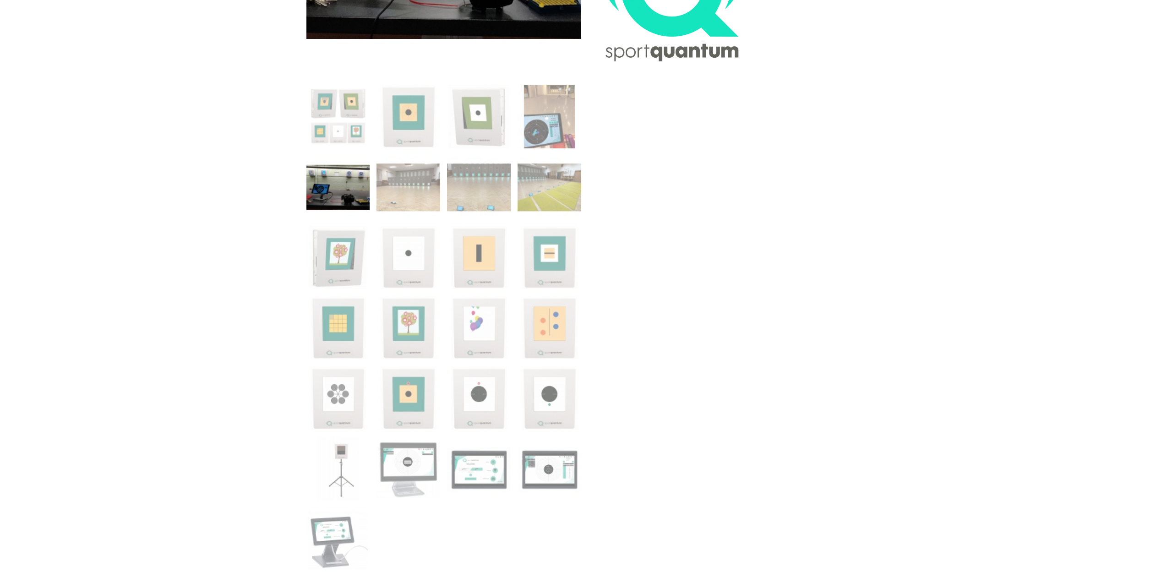
scroll to position [367, 0]
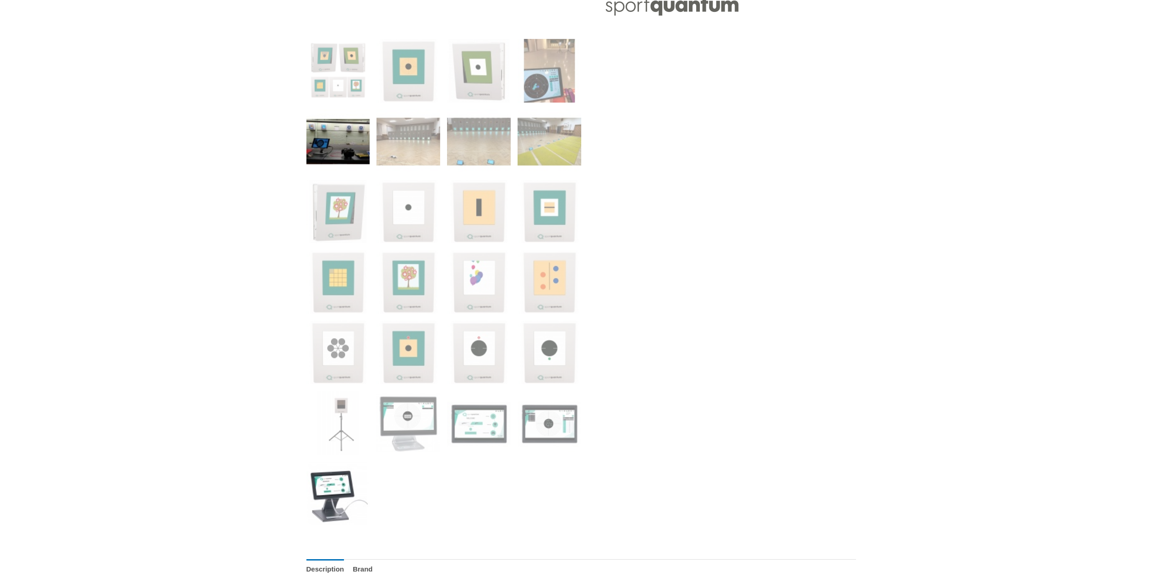
click at [316, 495] on img at bounding box center [339, 494] width 64 height 64
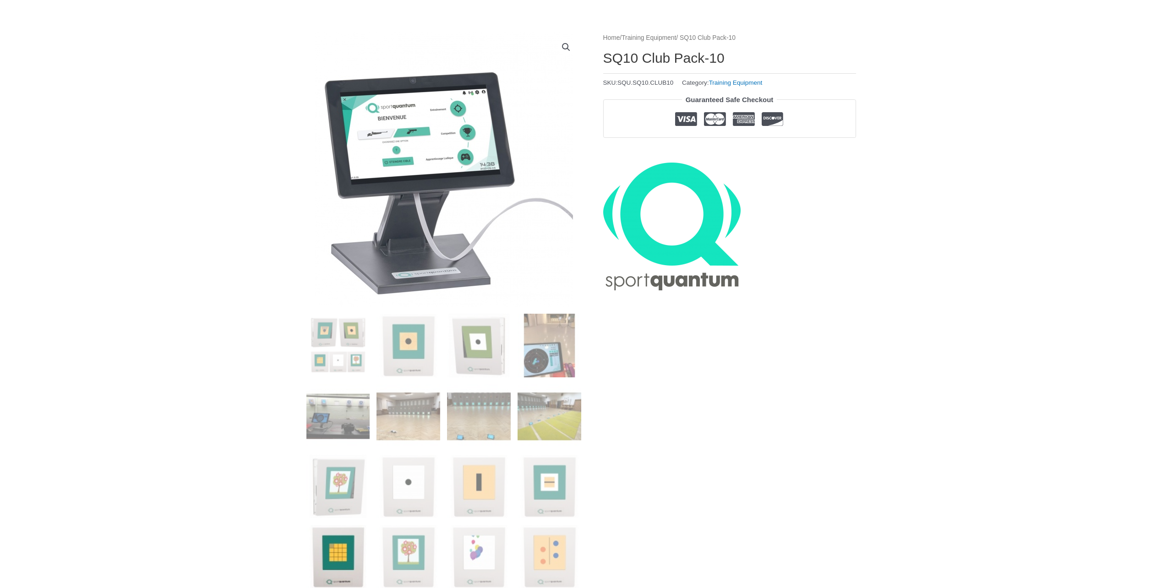
scroll to position [275, 0]
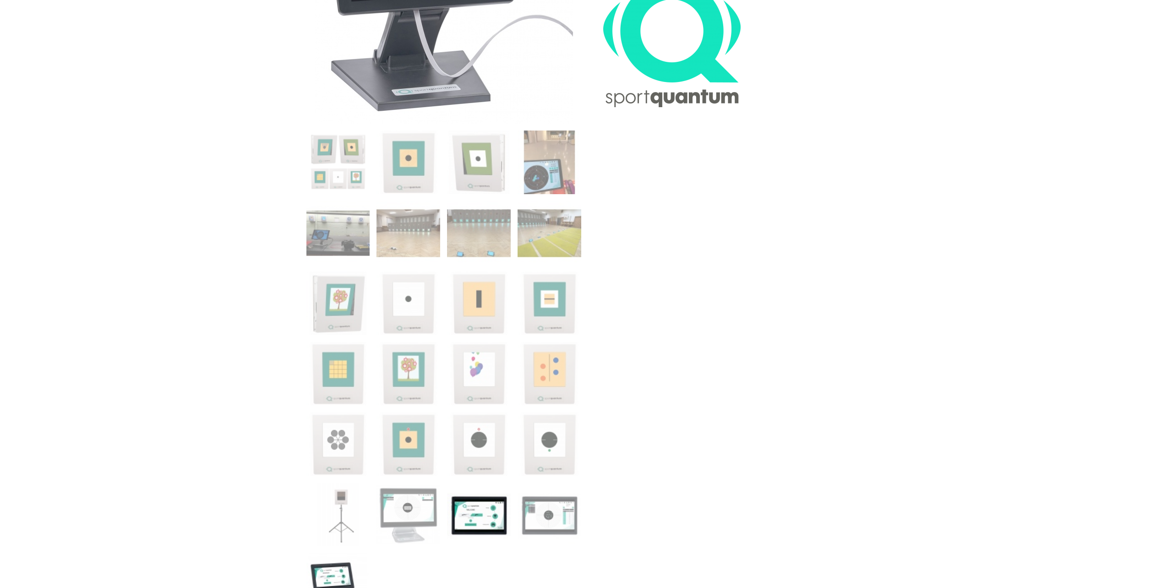
click at [493, 534] on img at bounding box center [479, 515] width 64 height 64
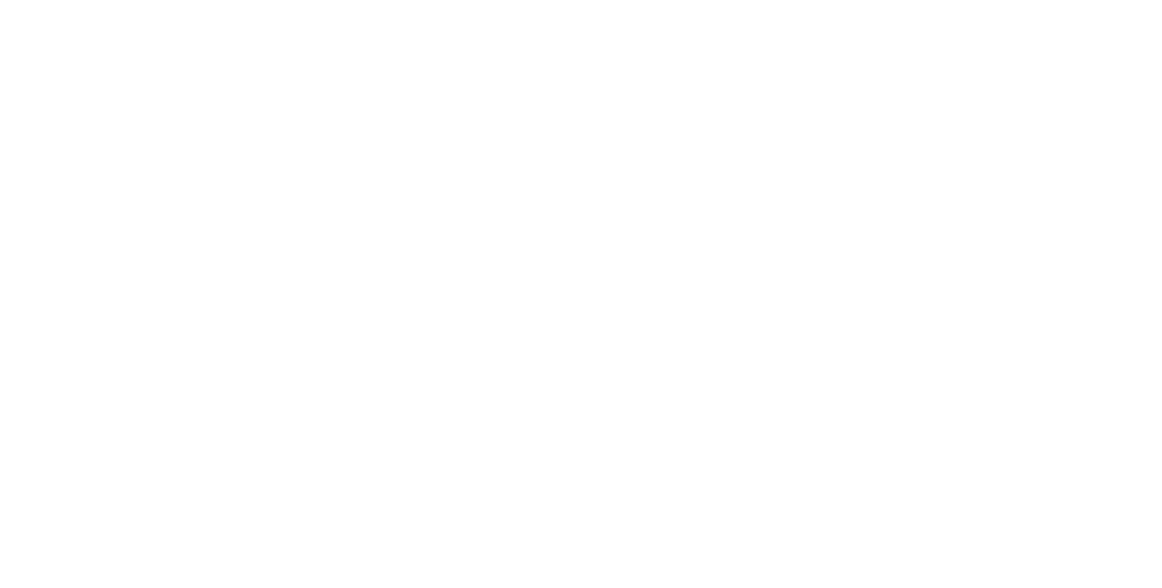
scroll to position [2245, 0]
